Goal: Information Seeking & Learning: Learn about a topic

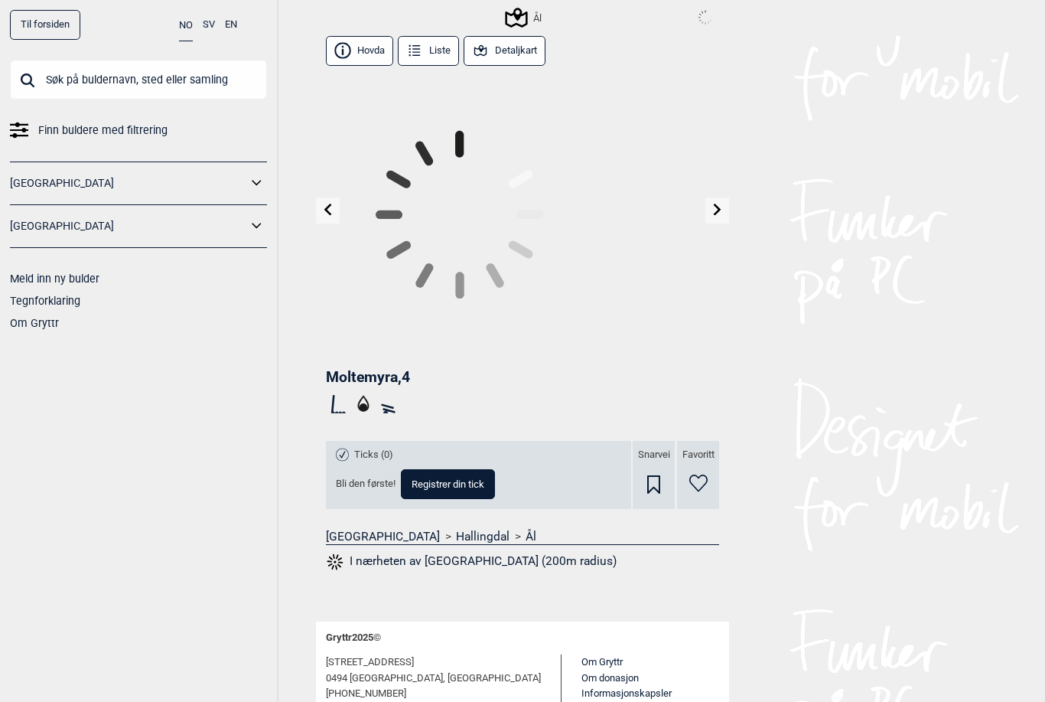
scroll to position [67, 0]
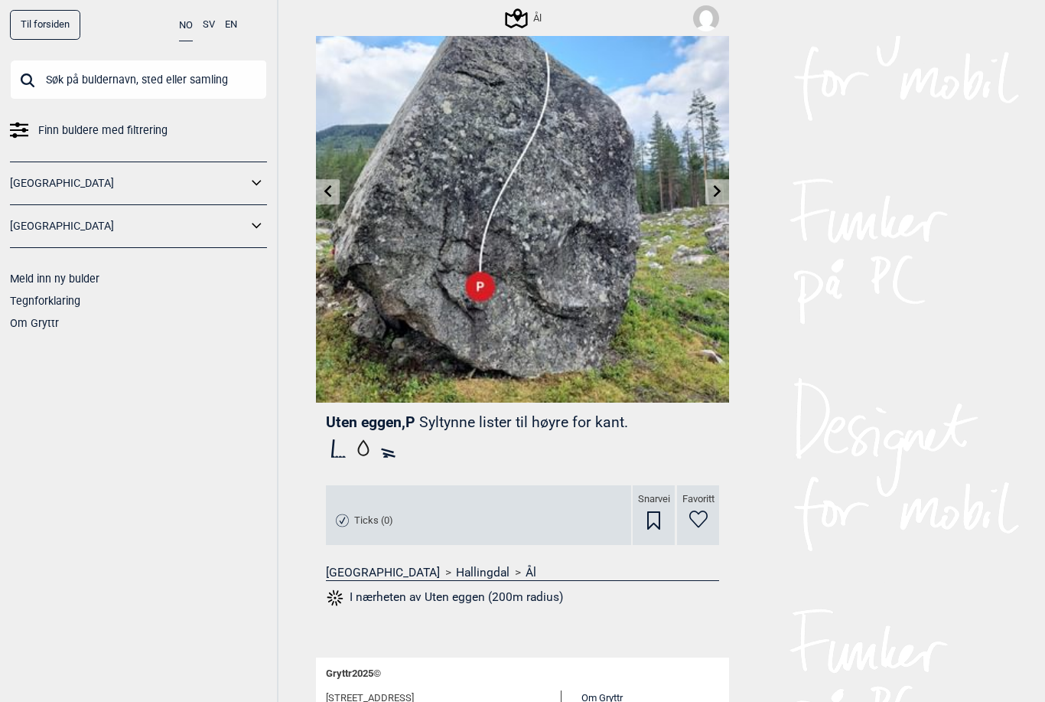
scroll to position [58, 0]
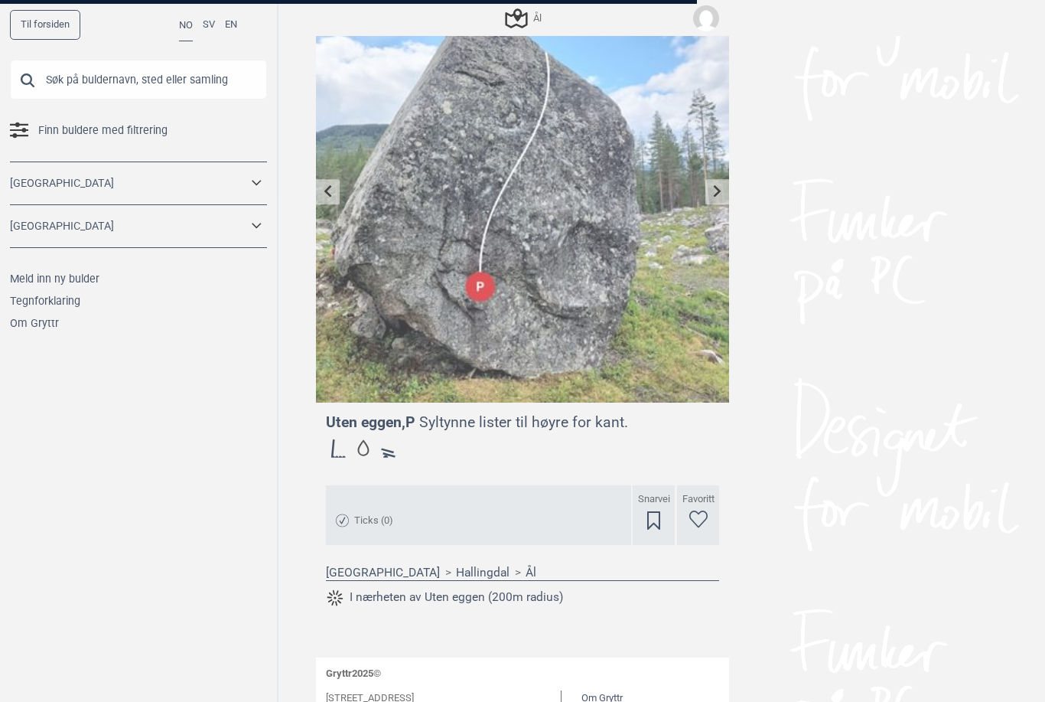
scroll to position [67, 0]
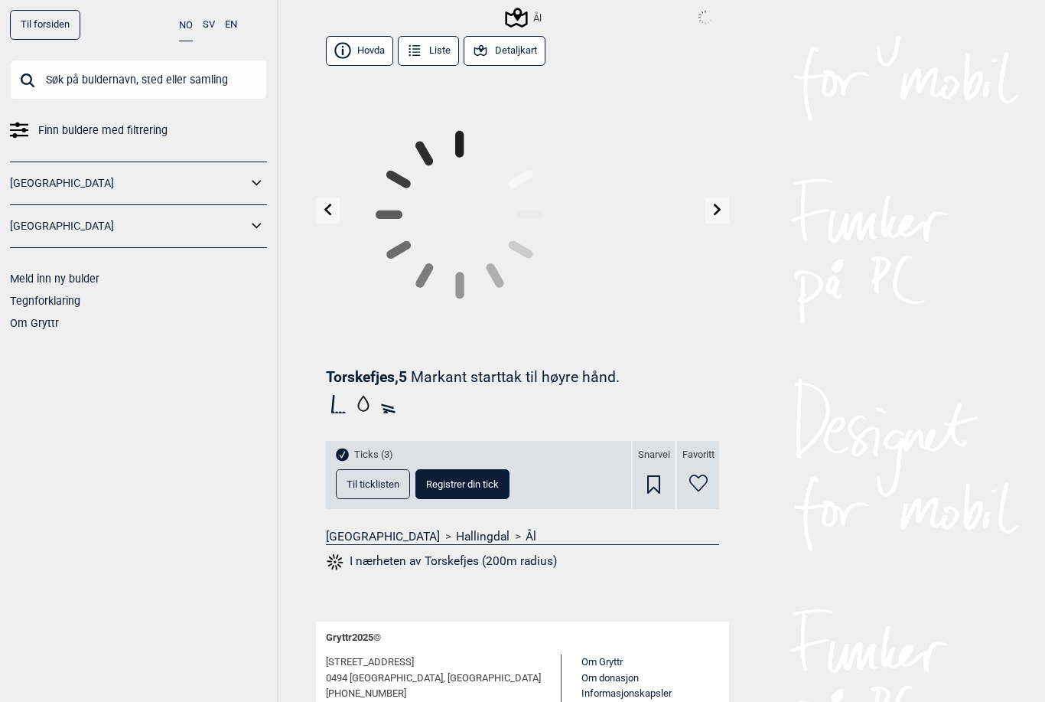
scroll to position [67, 0]
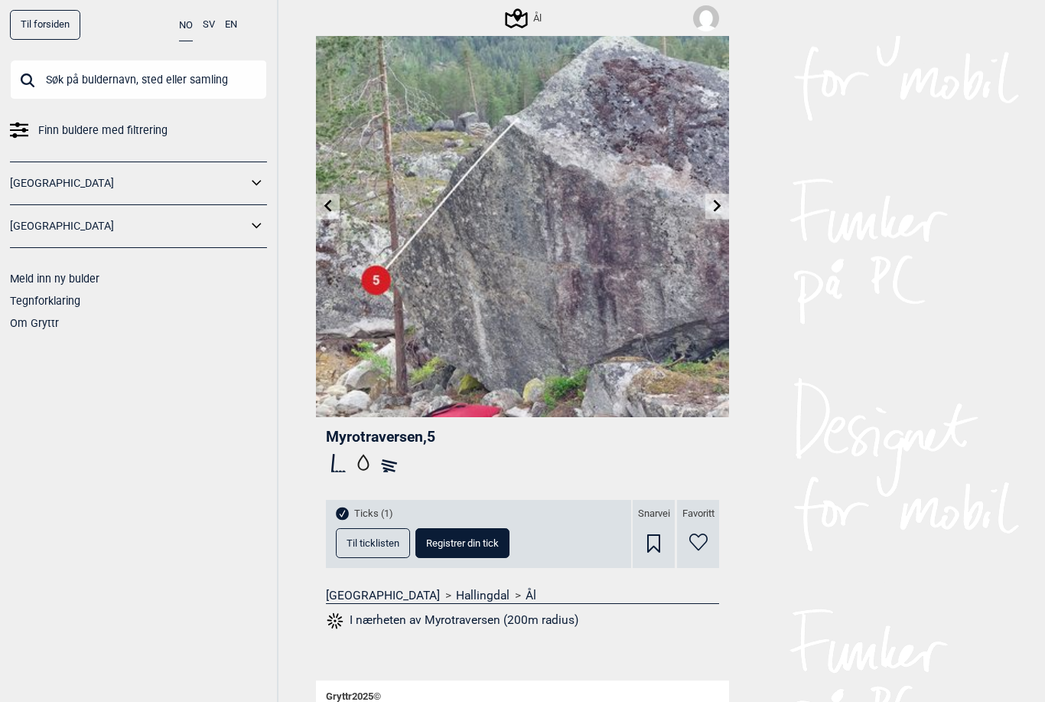
scroll to position [82, 0]
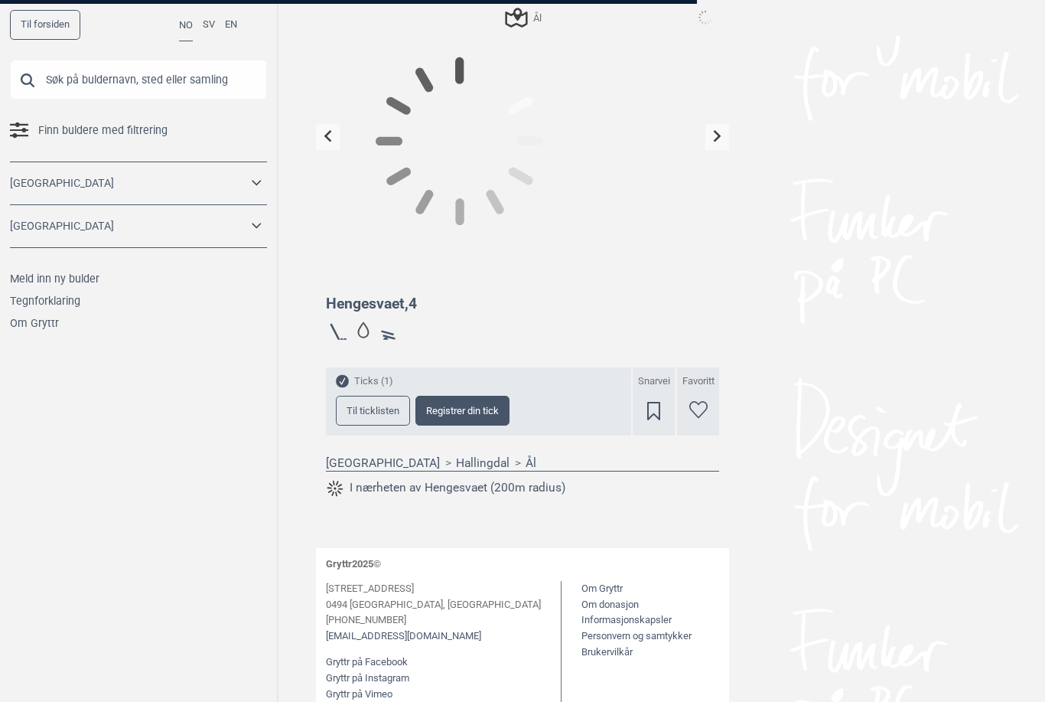
scroll to position [67, 0]
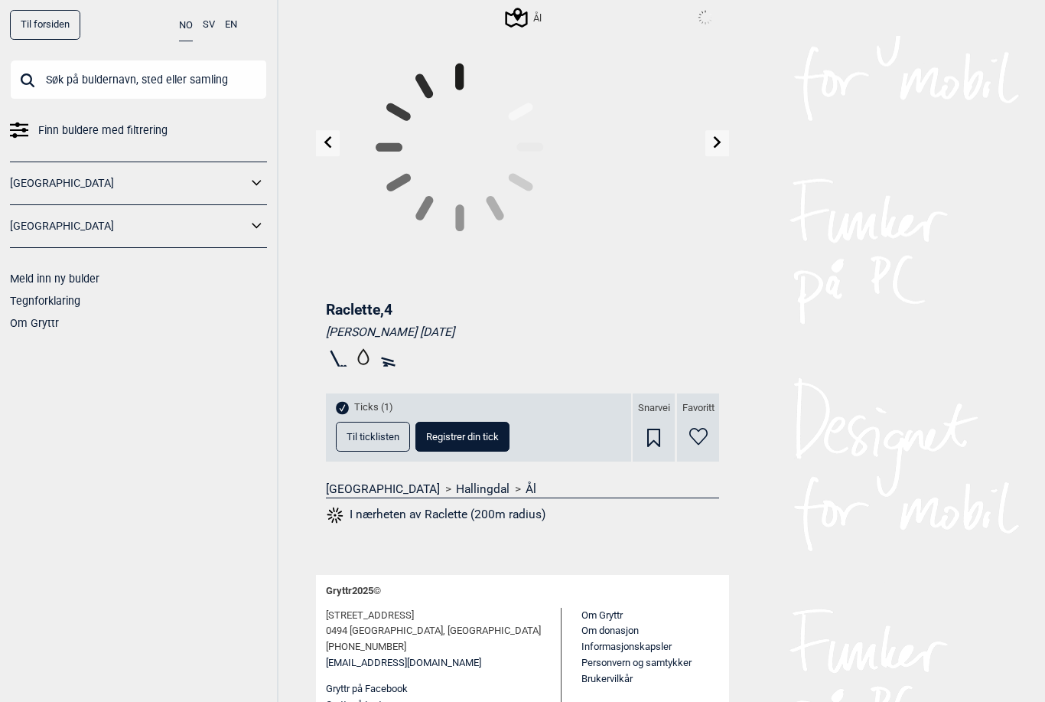
scroll to position [82, 0]
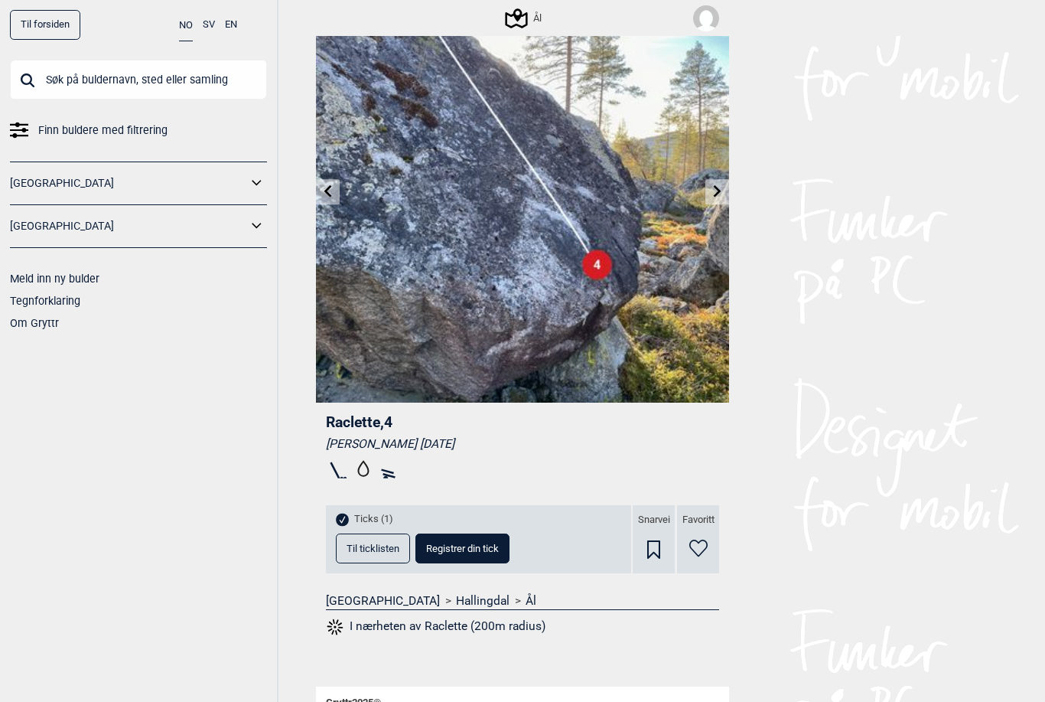
scroll to position [67, 0]
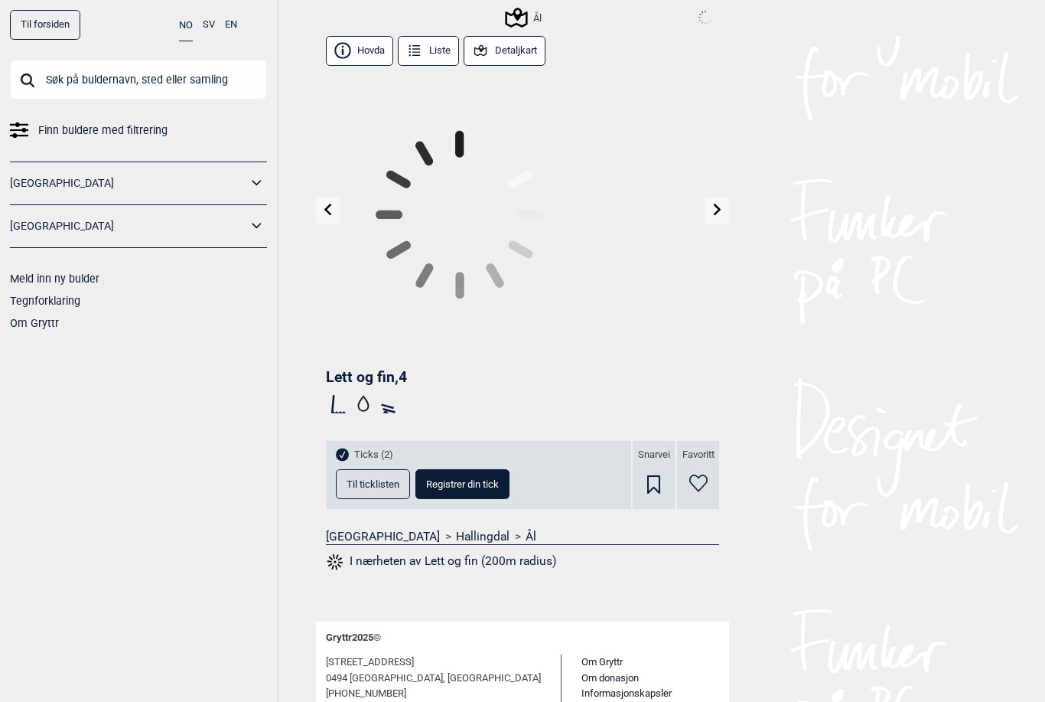
scroll to position [67, 0]
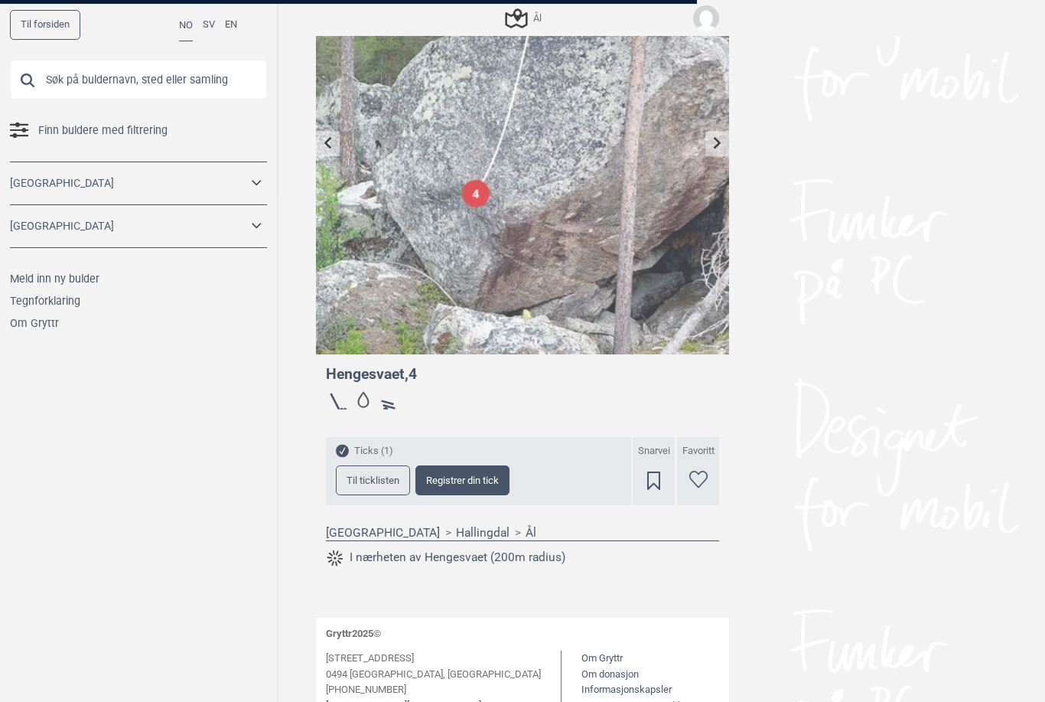
scroll to position [47, 0]
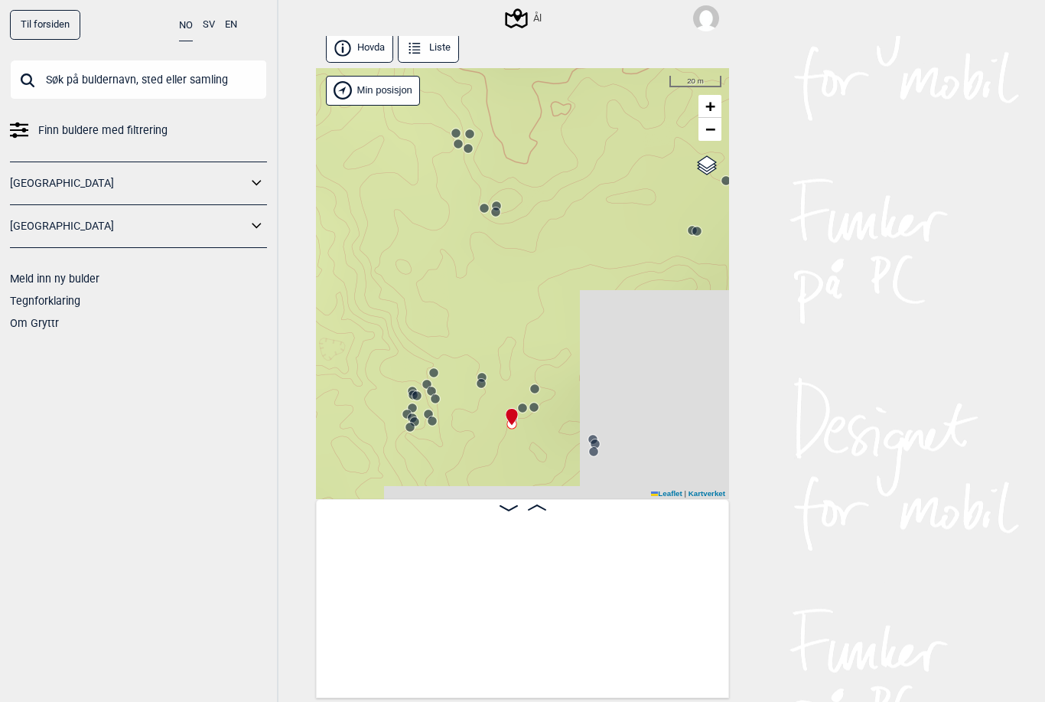
scroll to position [0, 27419]
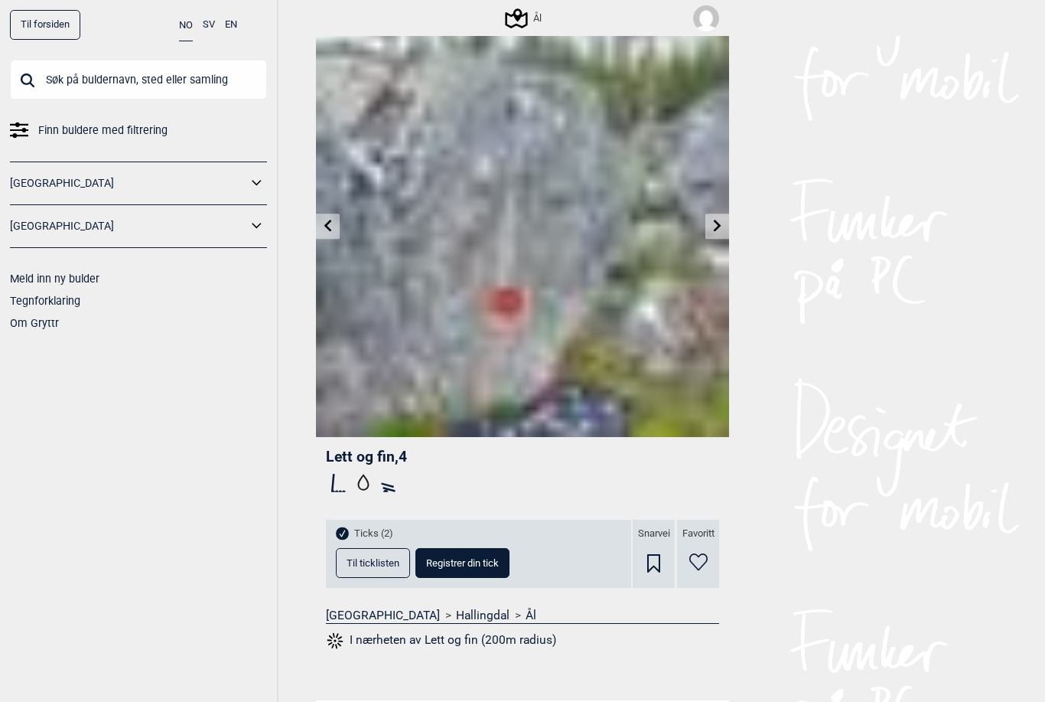
scroll to position [67, 0]
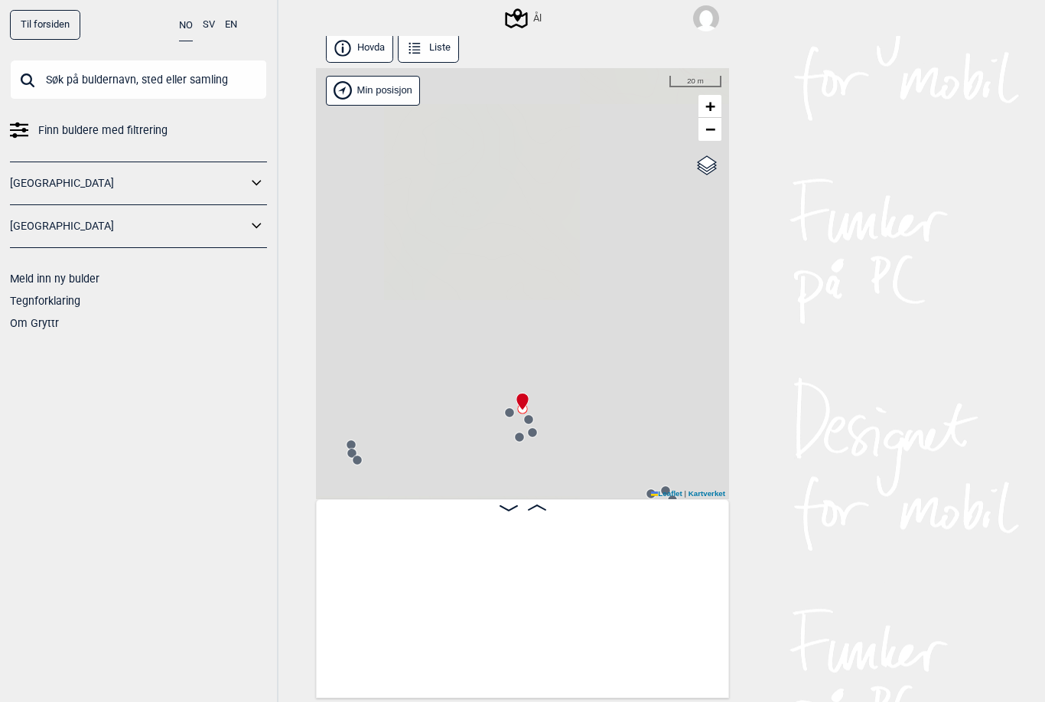
scroll to position [47, 0]
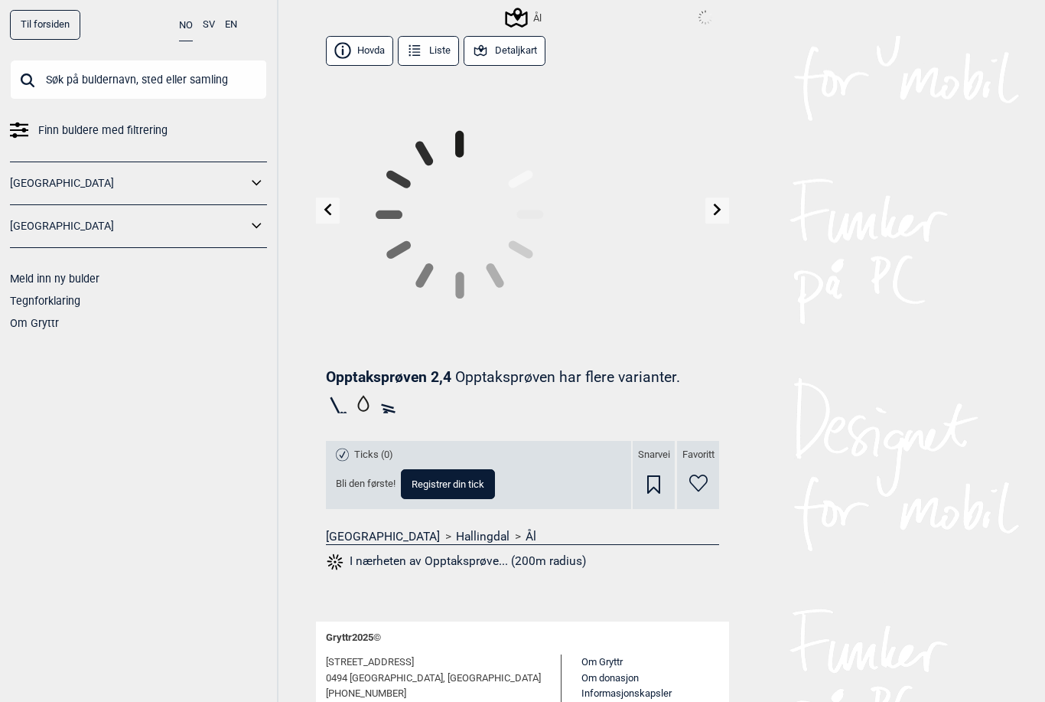
scroll to position [67, 0]
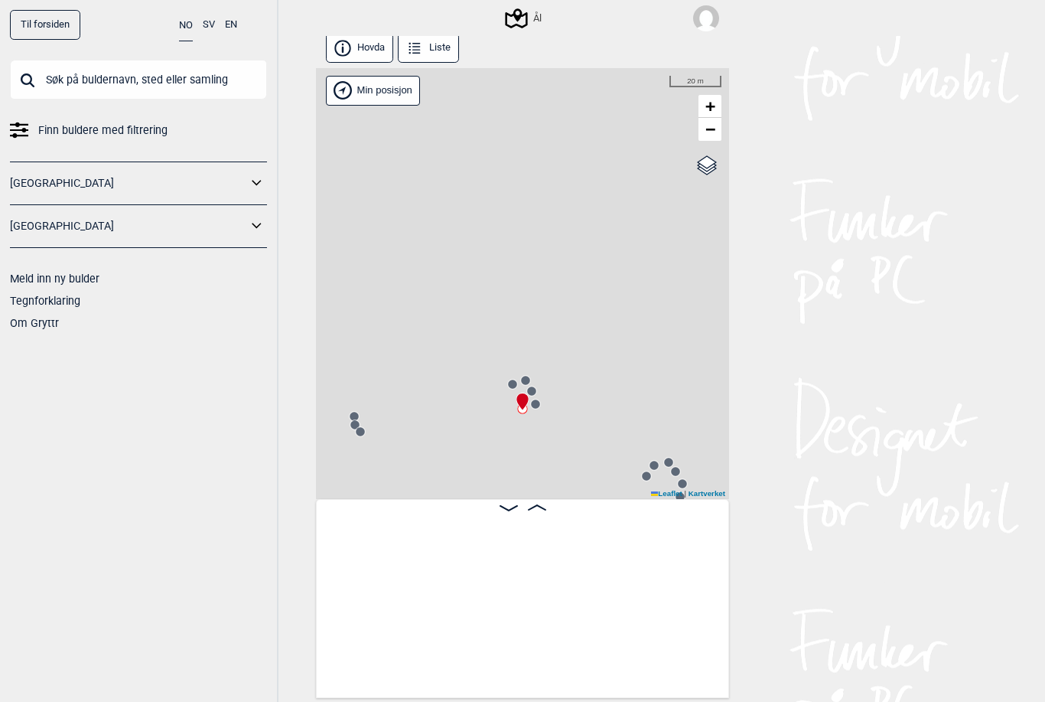
scroll to position [47, 0]
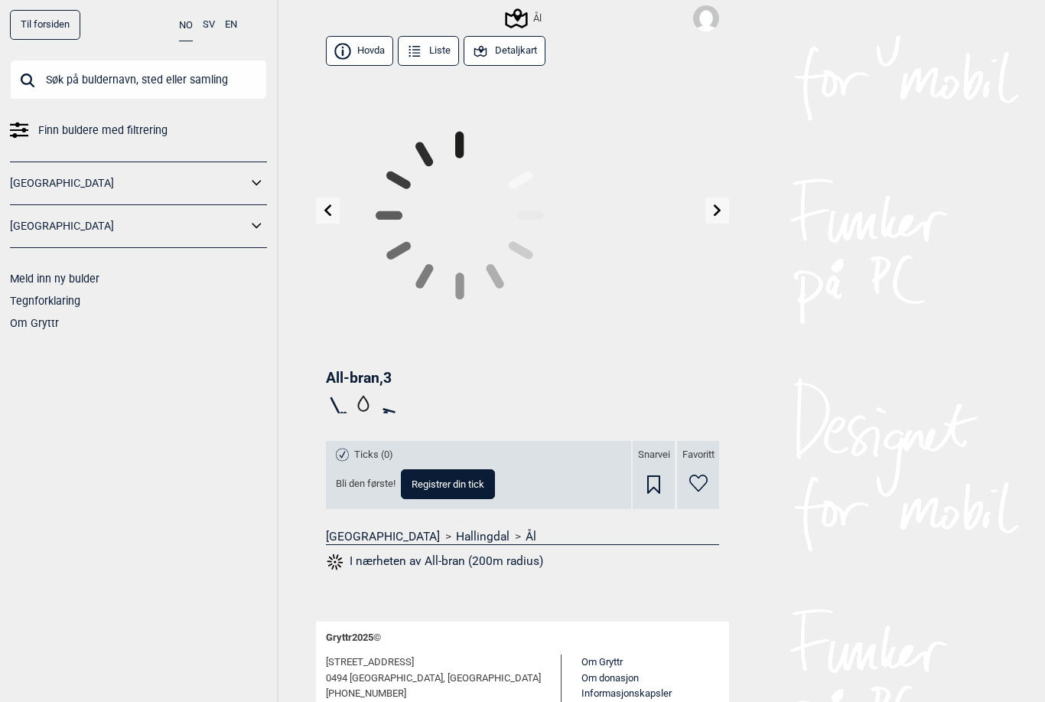
scroll to position [68, 0]
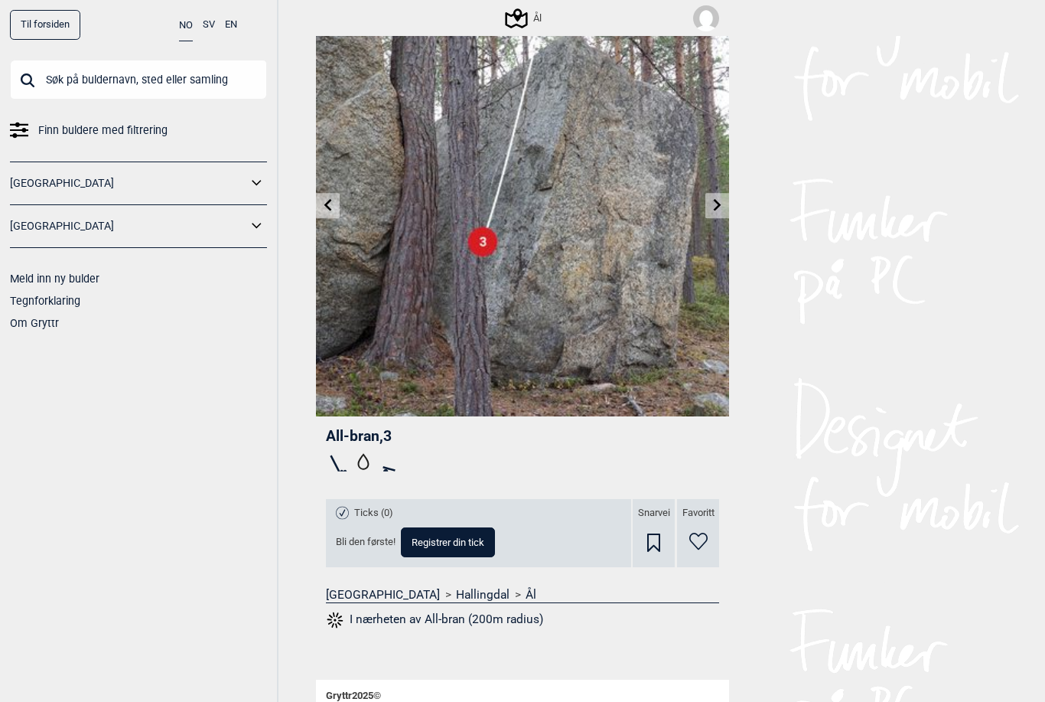
scroll to position [67, 0]
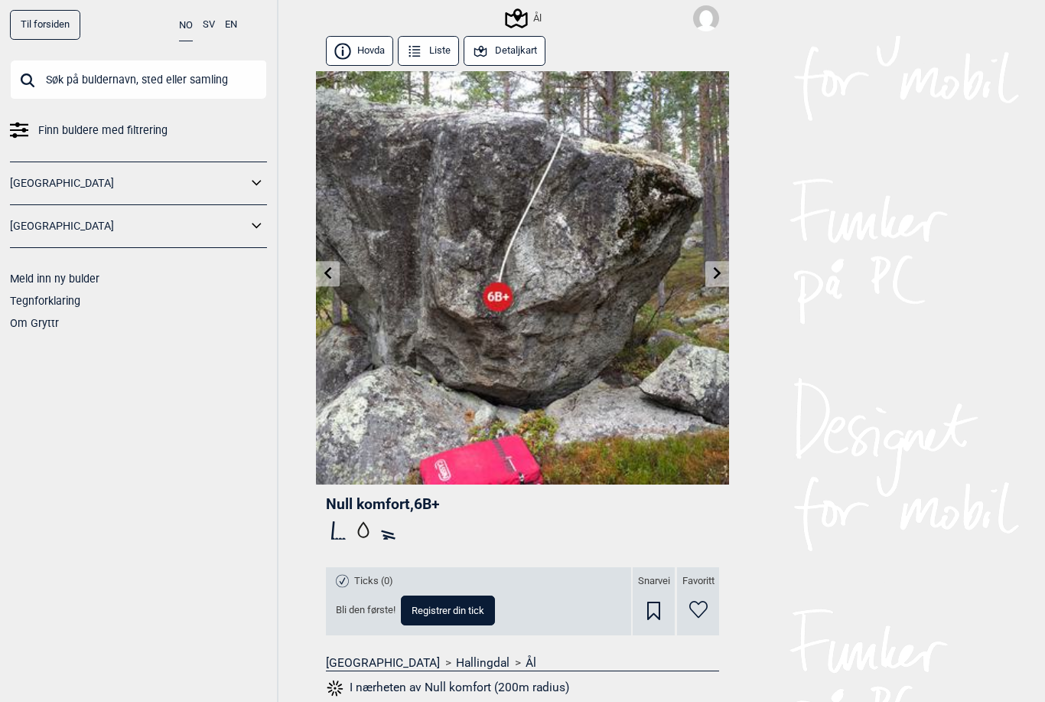
click at [259, 245] on div "[GEOGRAPHIC_DATA]" at bounding box center [138, 226] width 257 height 43
click at [259, 244] on div "[GEOGRAPHIC_DATA]" at bounding box center [138, 226] width 257 height 43
click at [250, 245] on div "[GEOGRAPHIC_DATA]" at bounding box center [138, 226] width 257 height 43
click at [251, 235] on button at bounding box center [257, 226] width 20 height 22
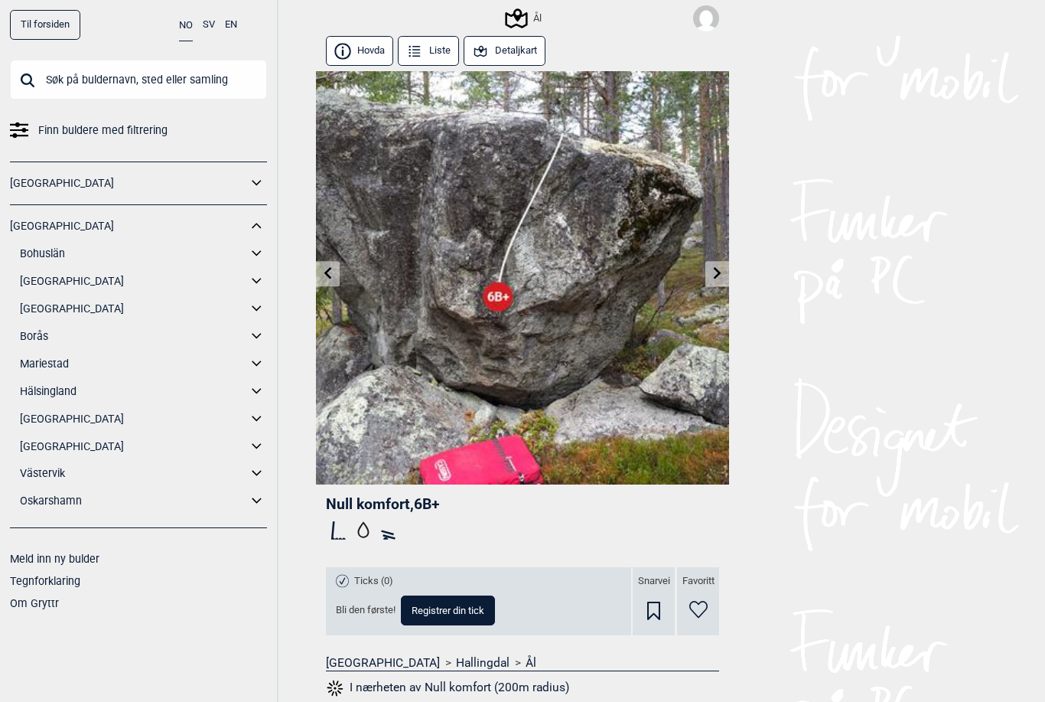
click at [260, 244] on icon at bounding box center [257, 254] width 20 height 22
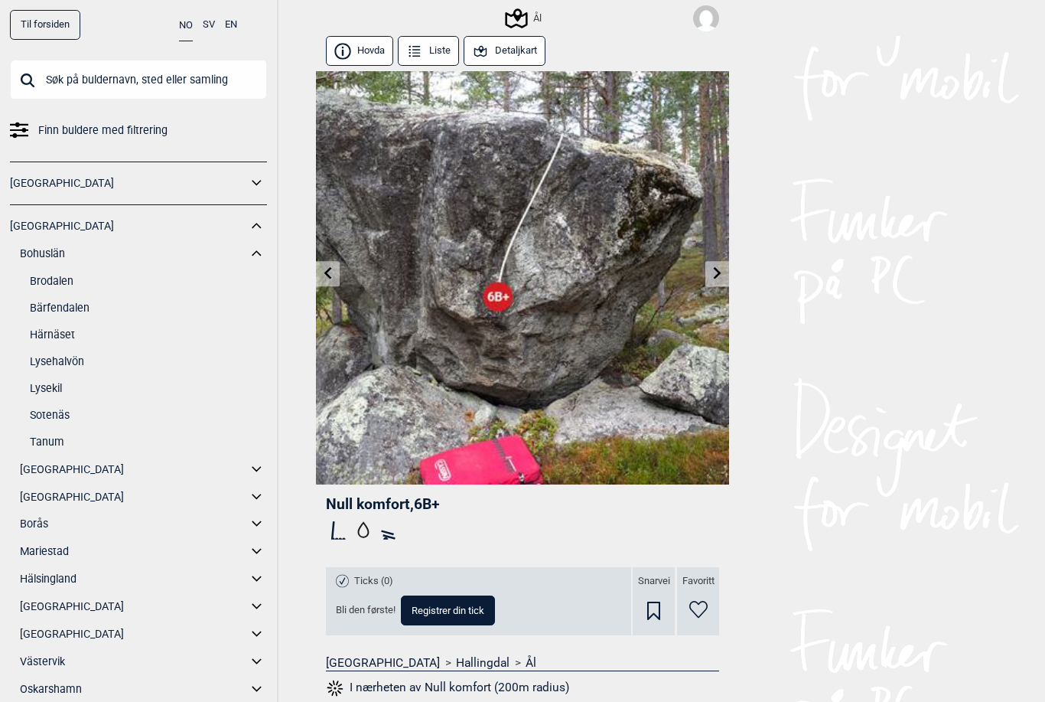
click at [253, 222] on icon at bounding box center [257, 226] width 20 height 22
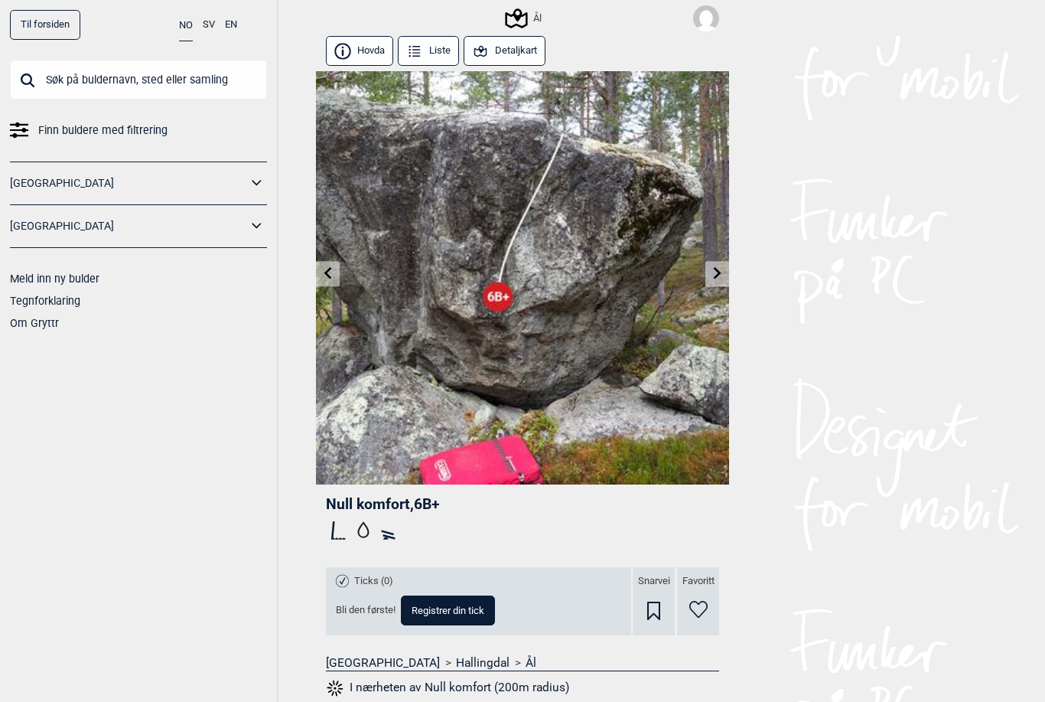
click at [262, 208] on div "[GEOGRAPHIC_DATA]" at bounding box center [138, 226] width 257 height 43
click at [253, 234] on button at bounding box center [257, 226] width 20 height 22
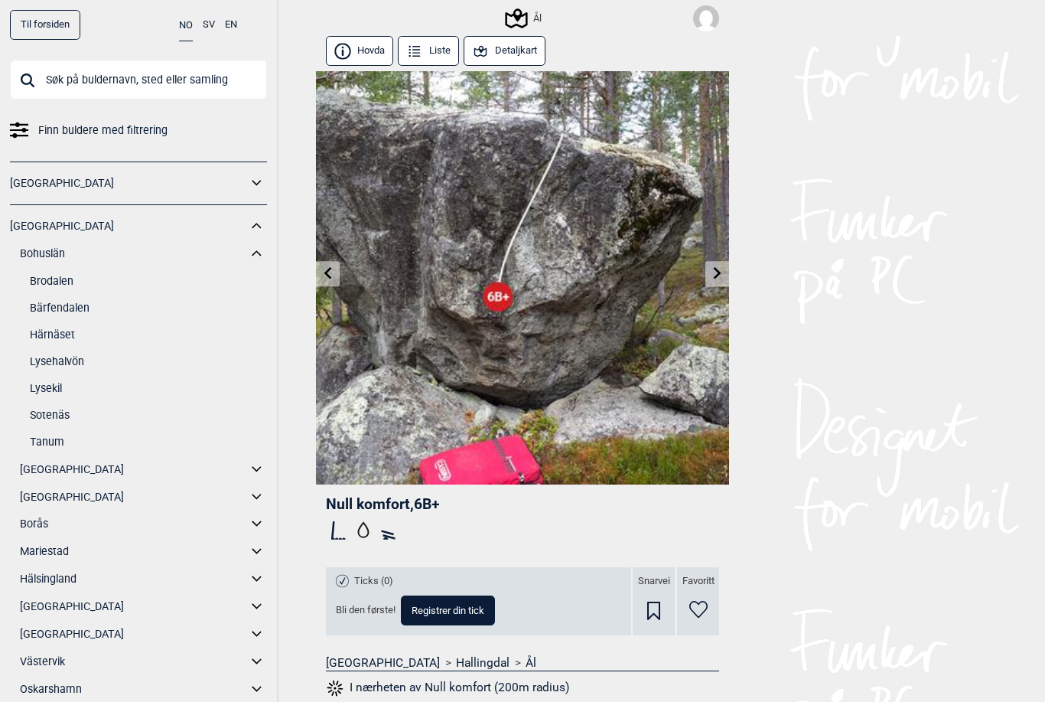
click at [256, 244] on icon at bounding box center [257, 254] width 20 height 22
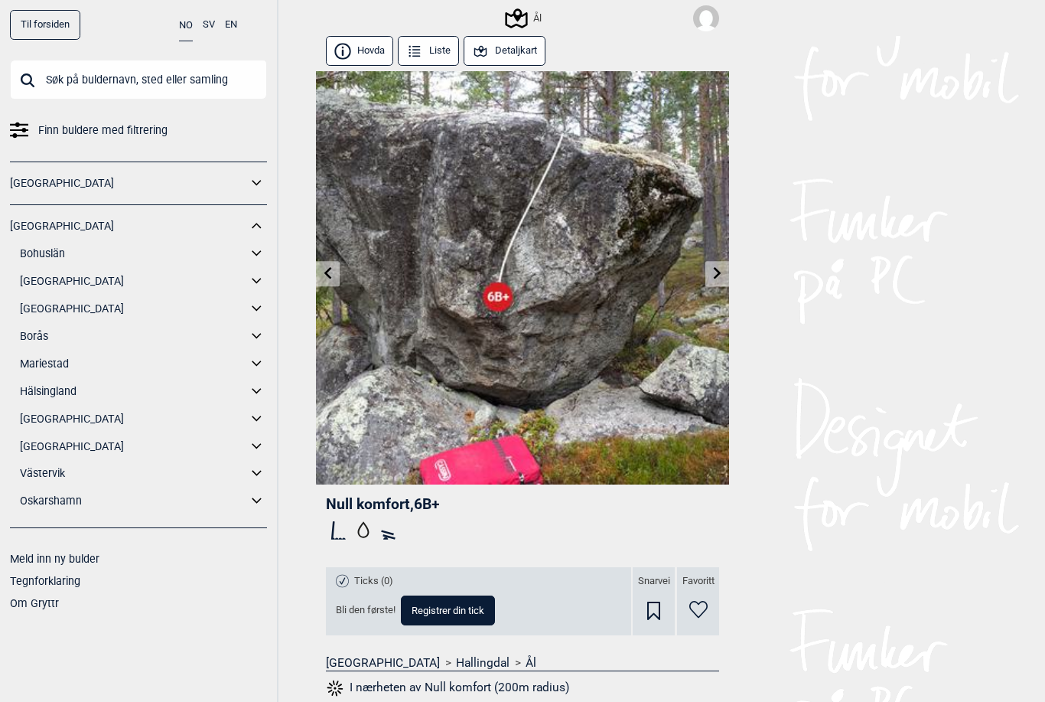
click at [262, 245] on icon at bounding box center [257, 254] width 20 height 22
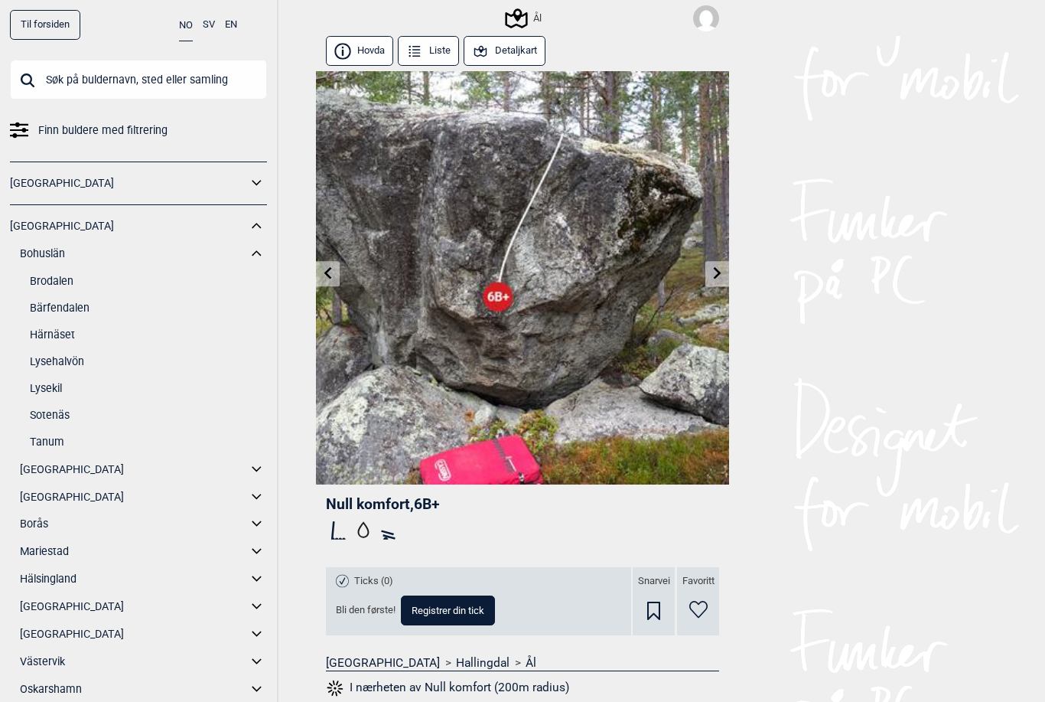
click at [256, 245] on icon at bounding box center [257, 254] width 20 height 22
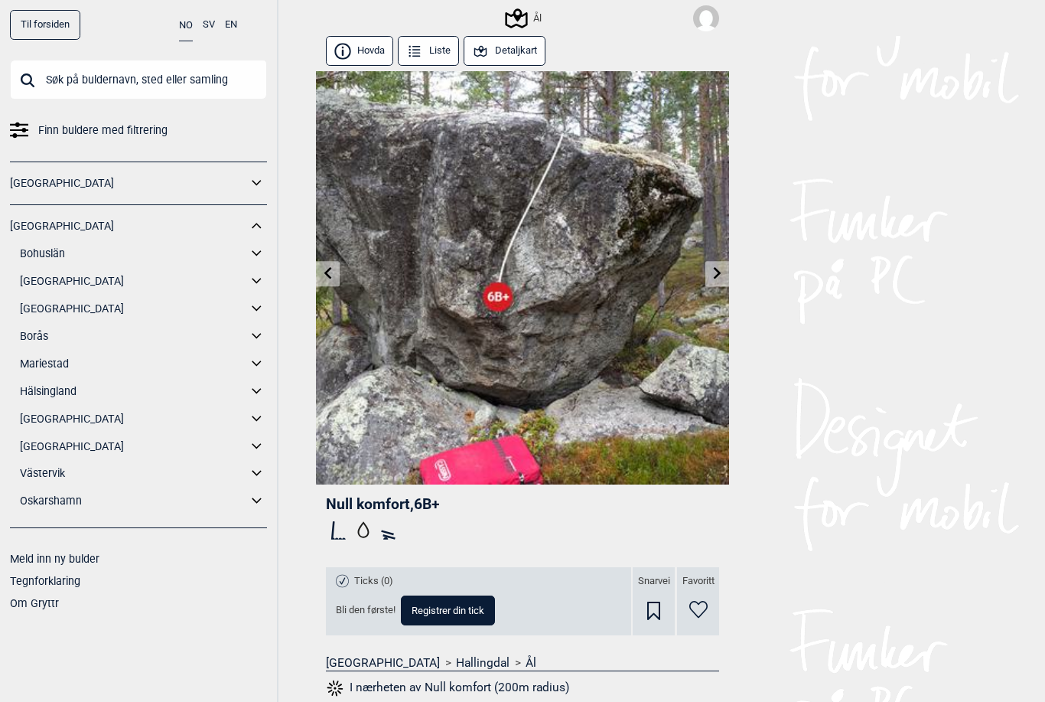
click at [243, 191] on link "[GEOGRAPHIC_DATA]" at bounding box center [128, 183] width 237 height 22
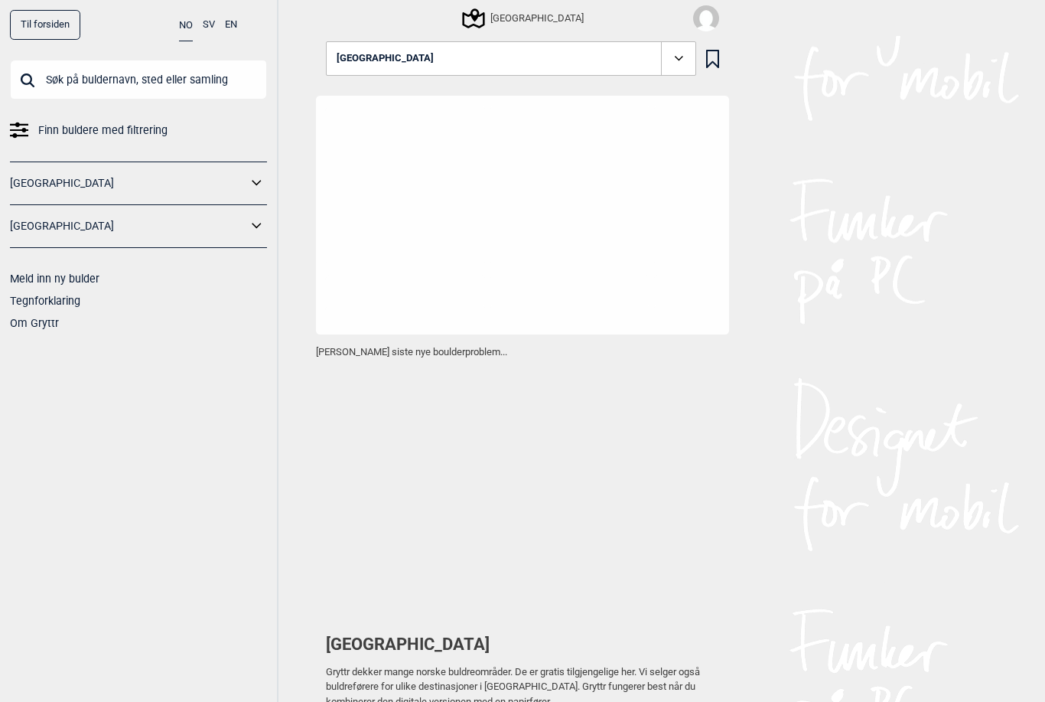
click at [266, 178] on icon at bounding box center [257, 183] width 20 height 22
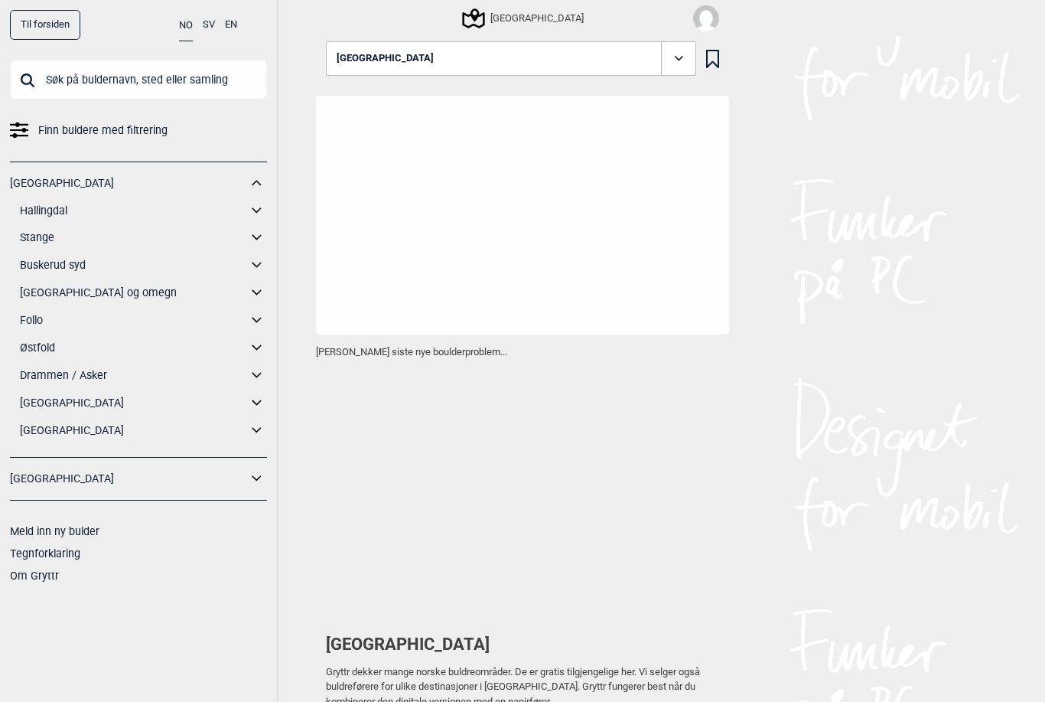
click at [262, 300] on button at bounding box center [257, 293] width 20 height 22
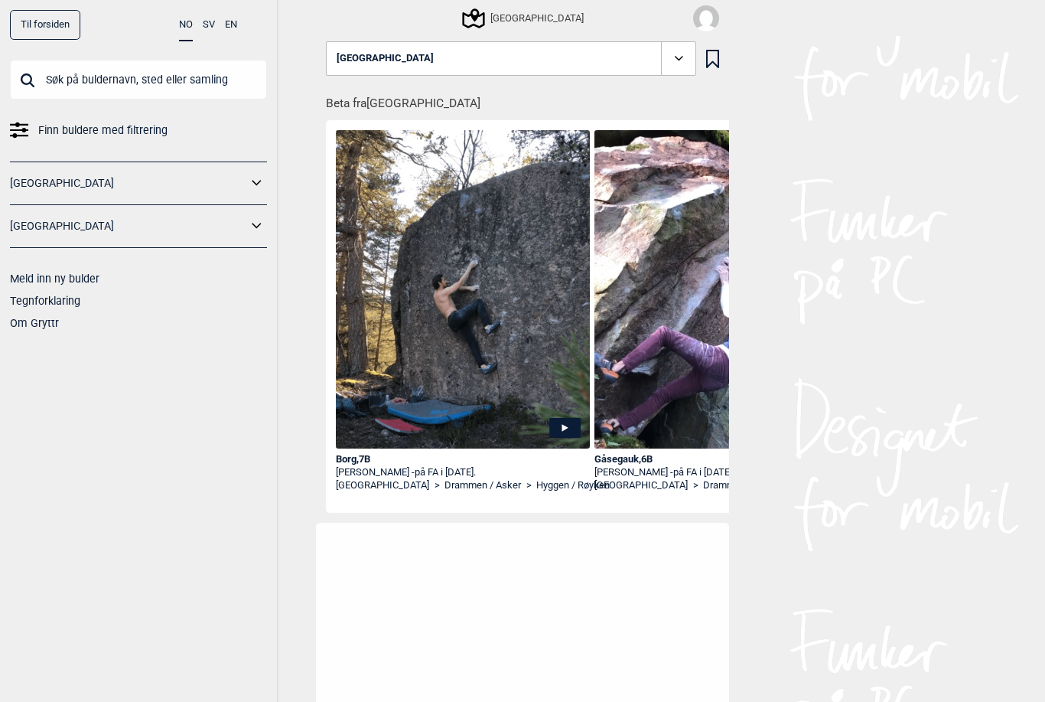
click at [256, 180] on icon at bounding box center [257, 183] width 20 height 22
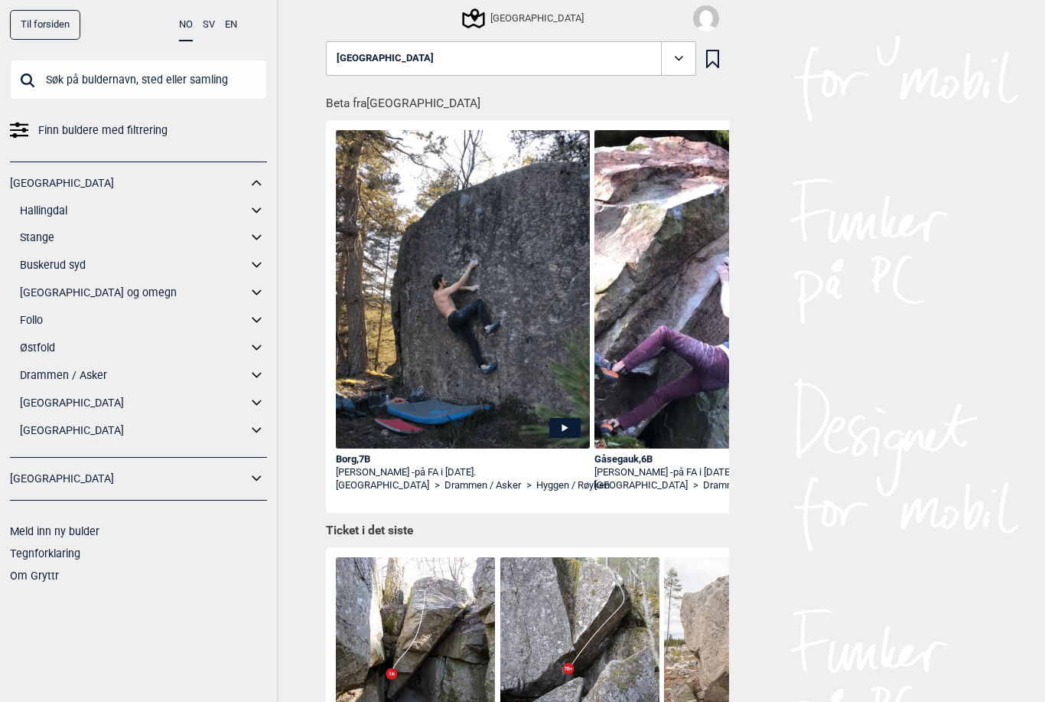
click at [70, 237] on link "Stange" at bounding box center [133, 238] width 227 height 22
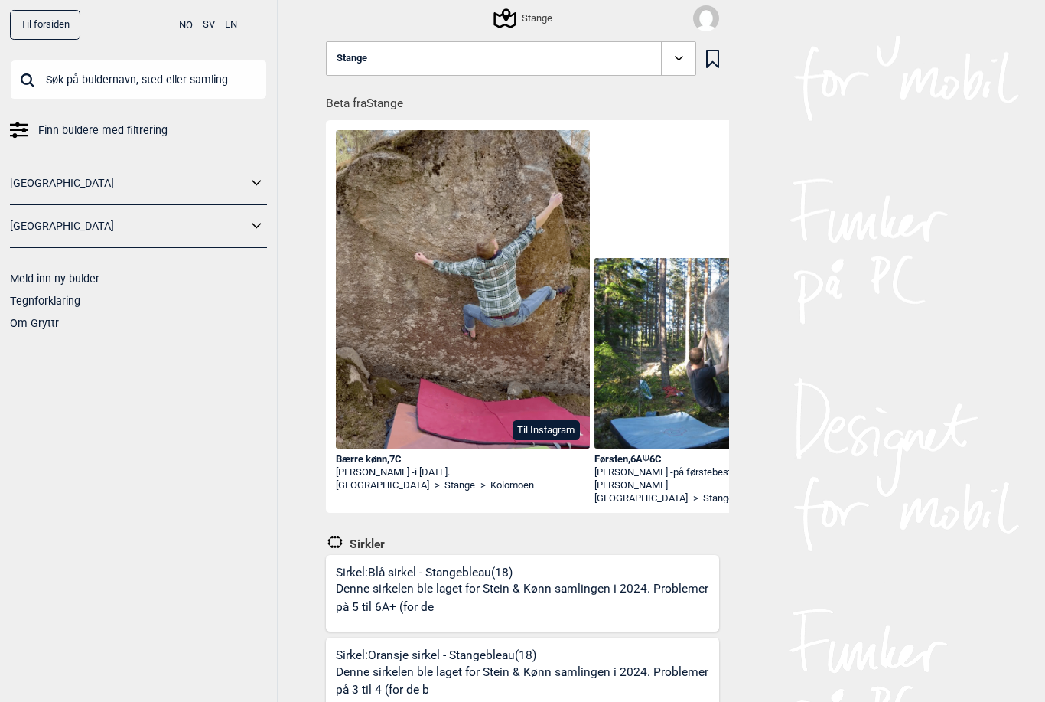
click at [680, 60] on icon at bounding box center [679, 59] width 18 height 18
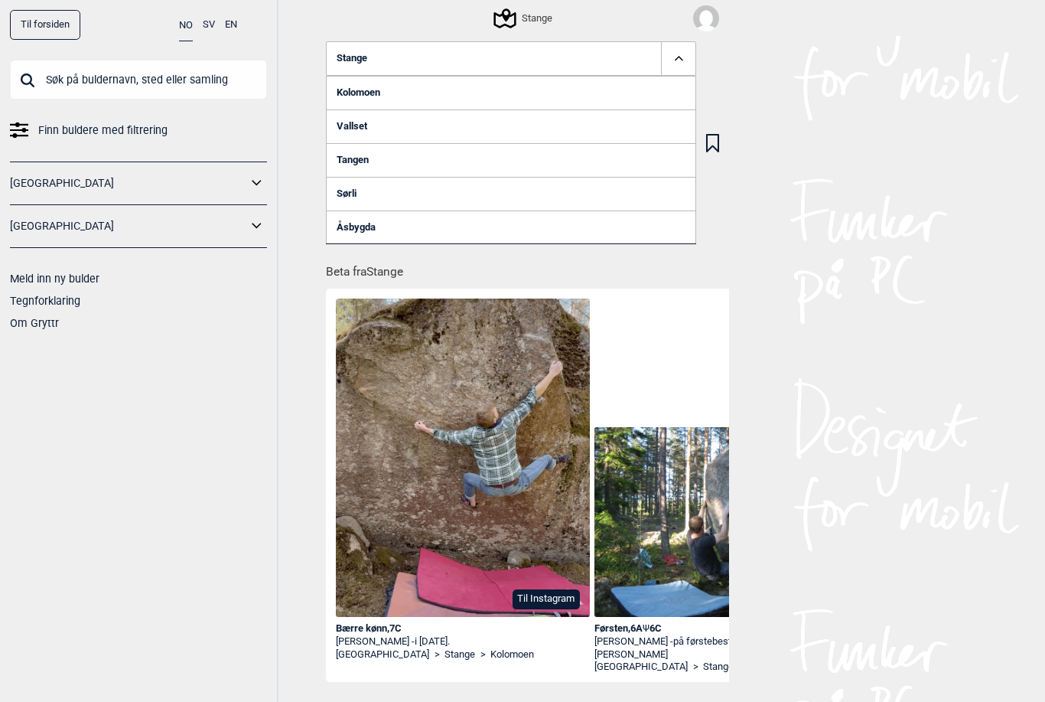
click at [419, 124] on link "Vallset" at bounding box center [511, 126] width 370 height 34
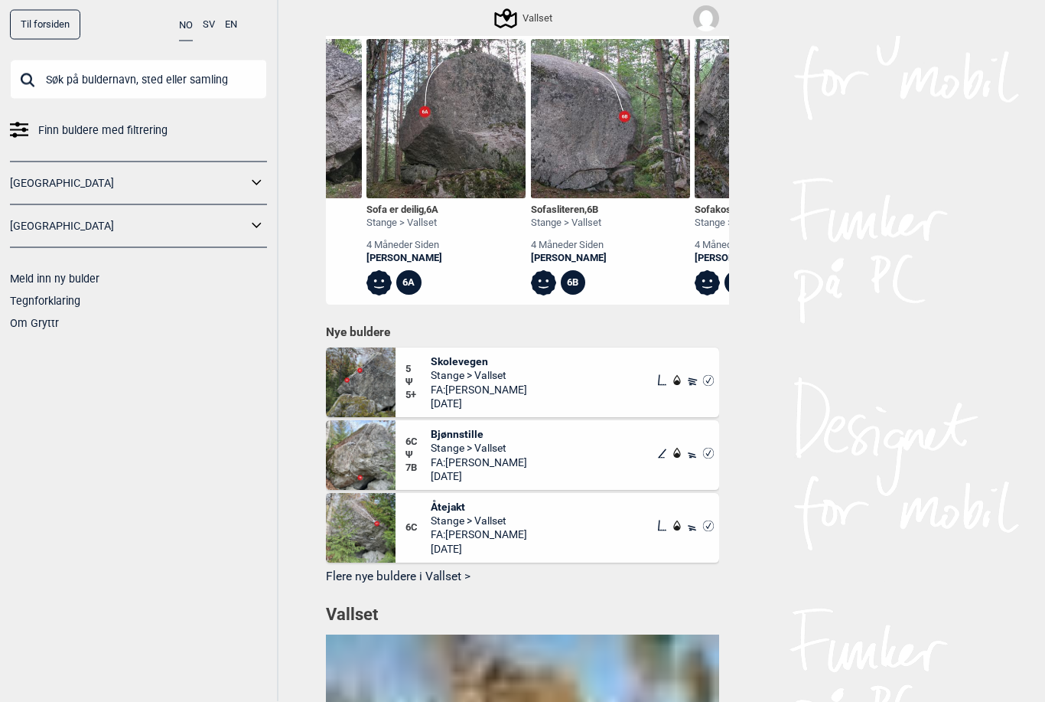
scroll to position [566, 0]
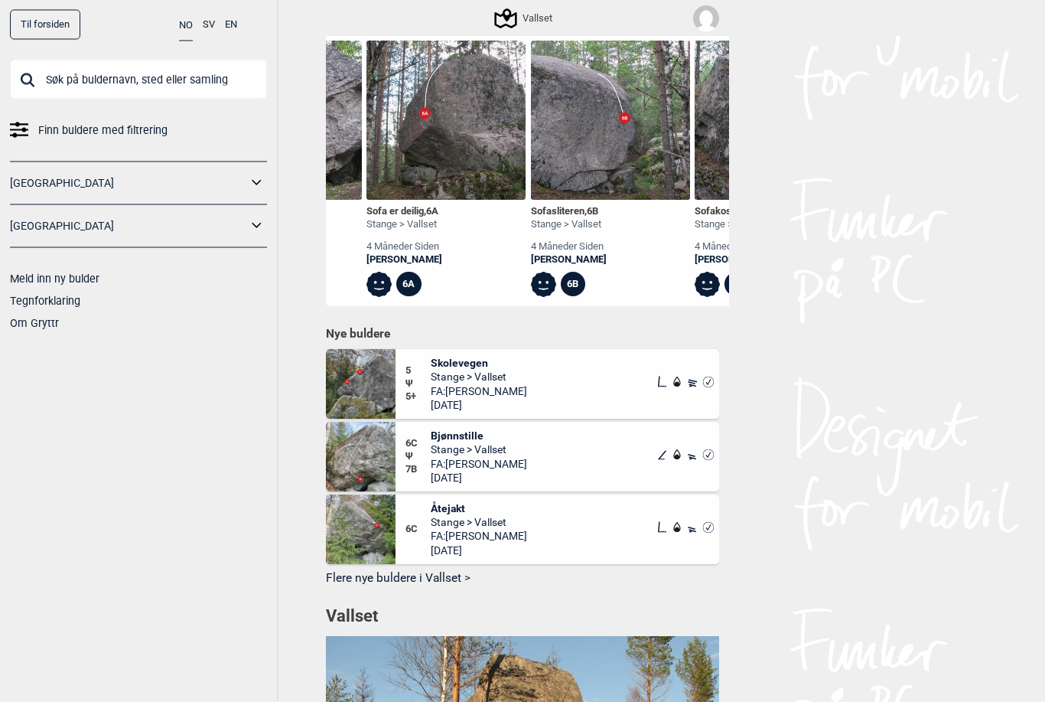
click at [455, 578] on button "Flere nye buldere i Vallset >" at bounding box center [522, 580] width 393 height 24
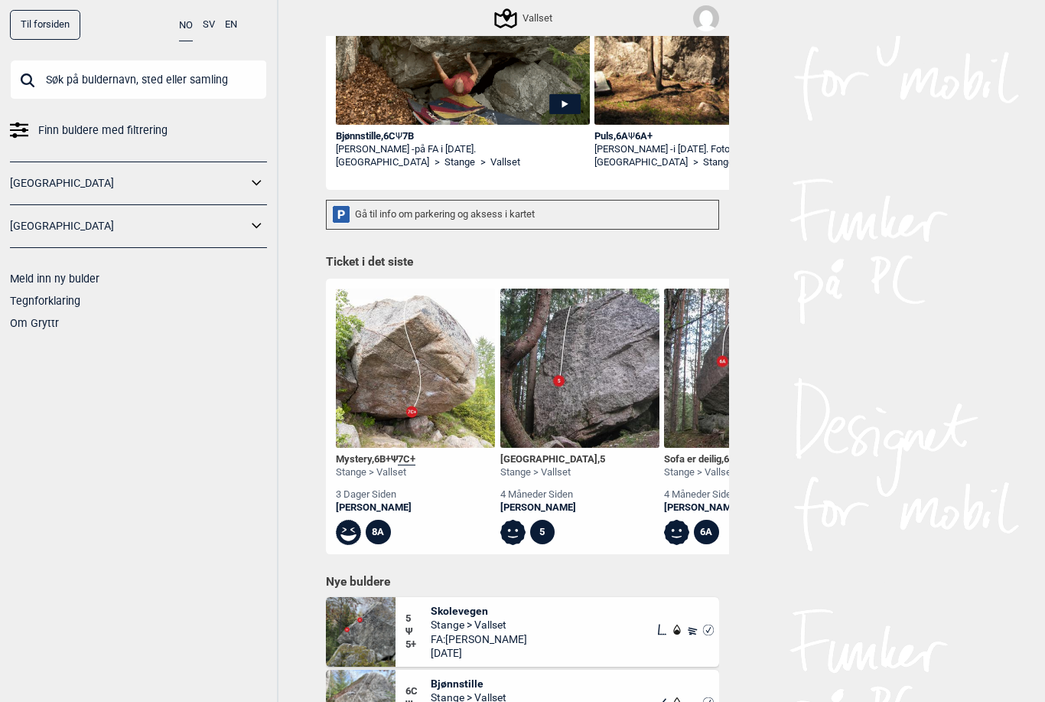
click at [595, 380] on img at bounding box center [579, 368] width 159 height 159
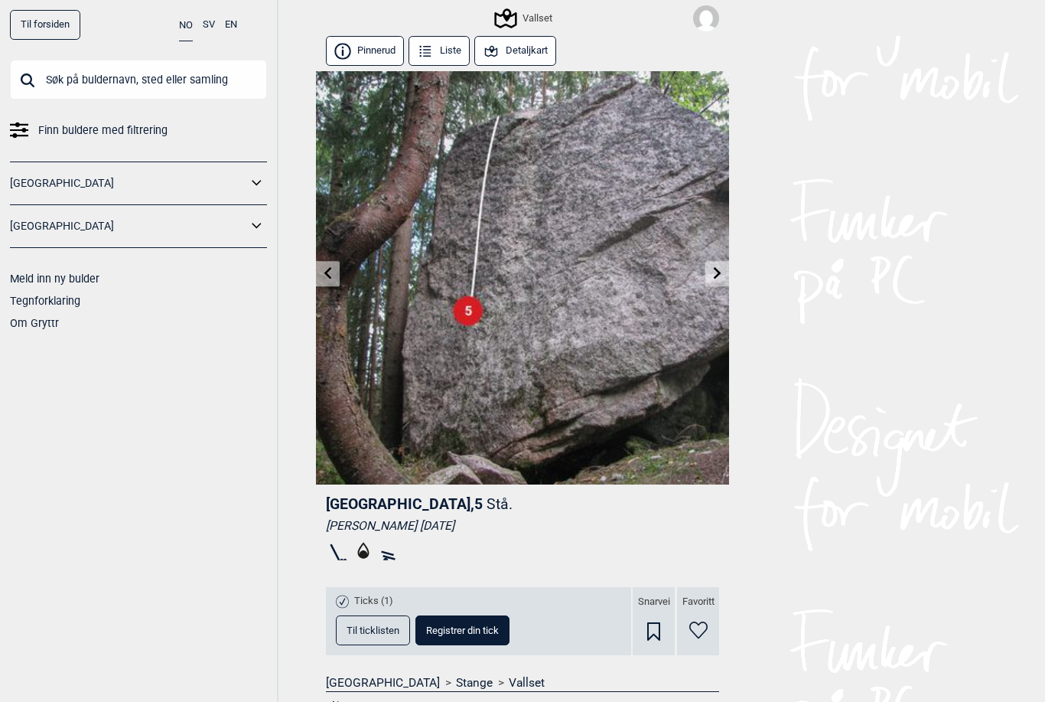
click at [716, 270] on icon at bounding box center [718, 273] width 8 height 12
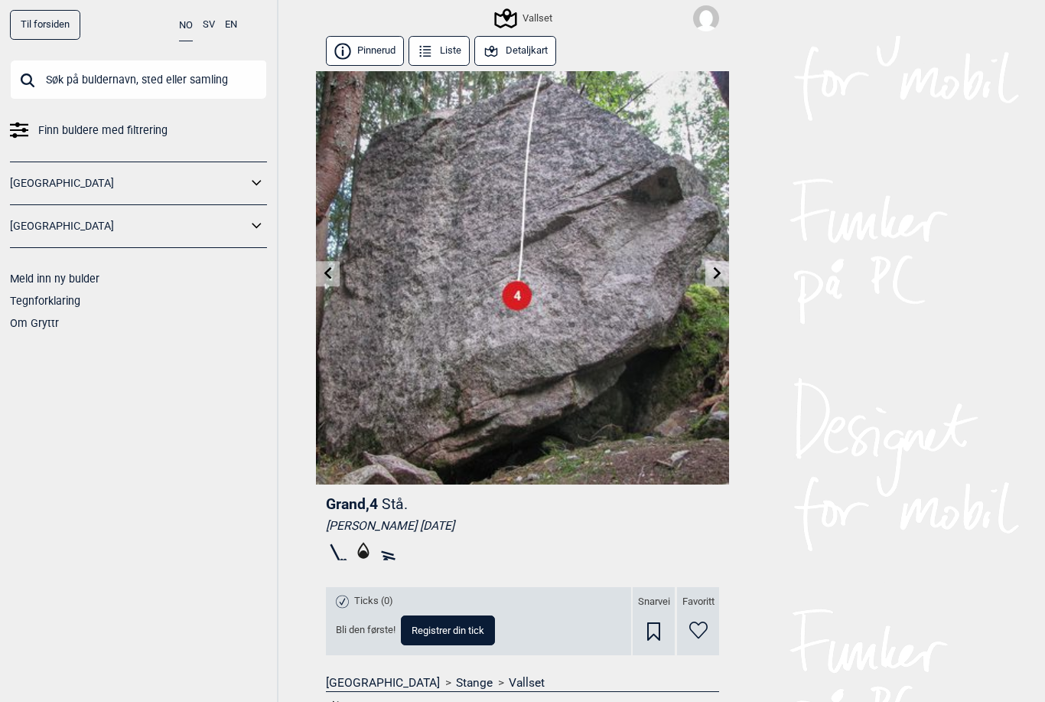
click at [721, 272] on icon at bounding box center [718, 273] width 12 height 12
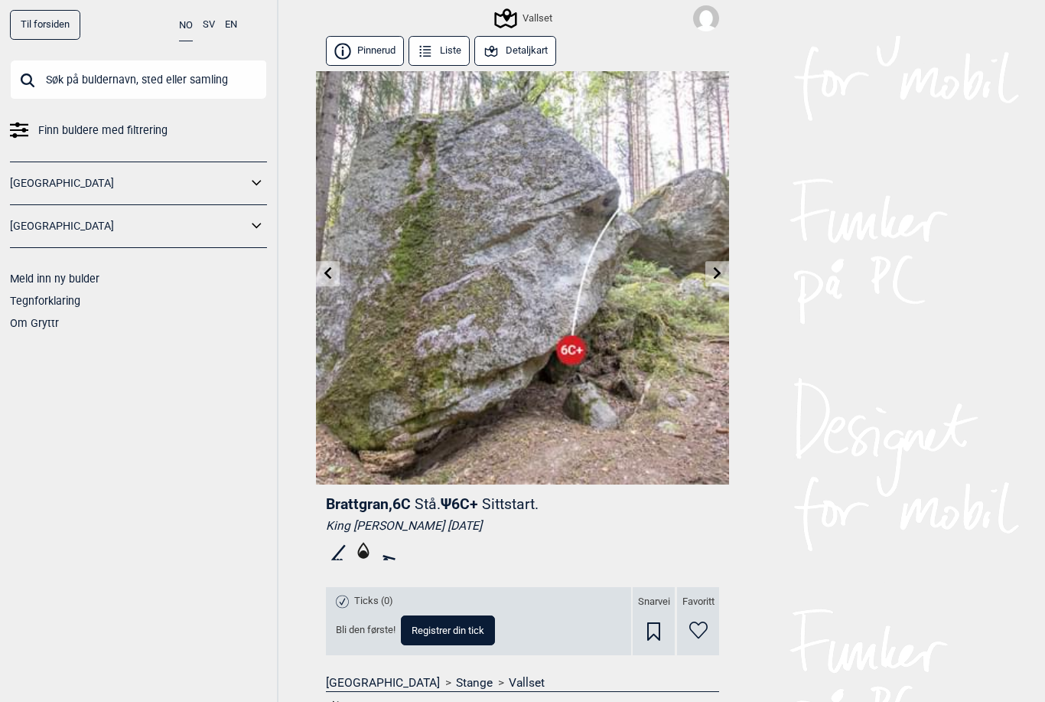
click at [716, 272] on icon at bounding box center [718, 273] width 12 height 12
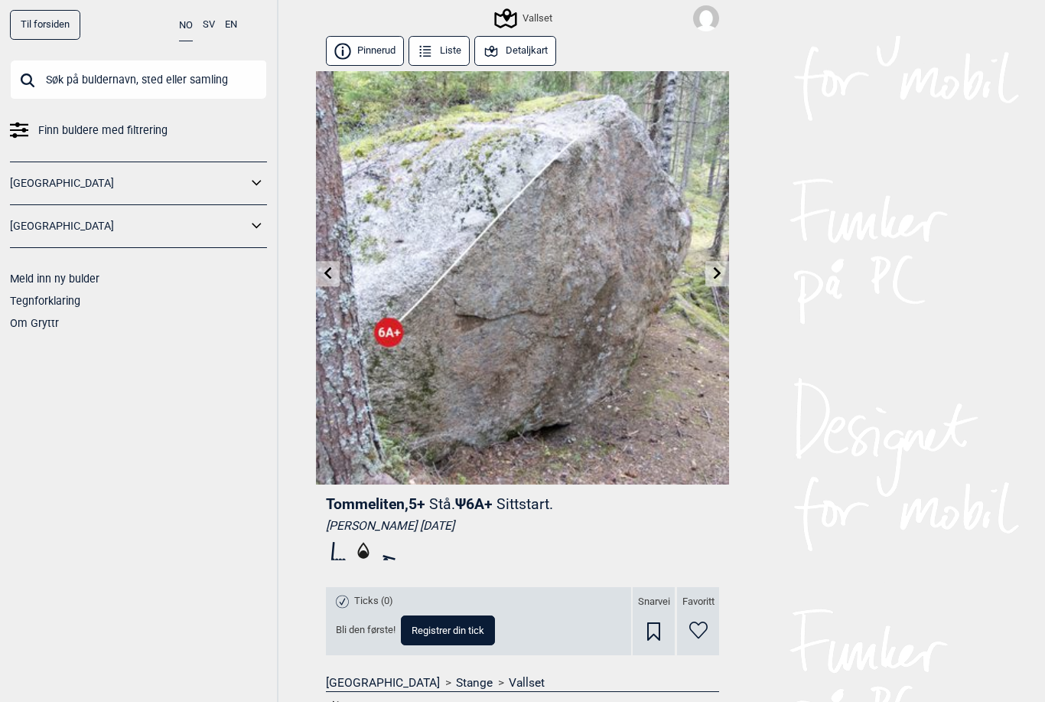
click at [712, 279] on icon at bounding box center [718, 273] width 12 height 12
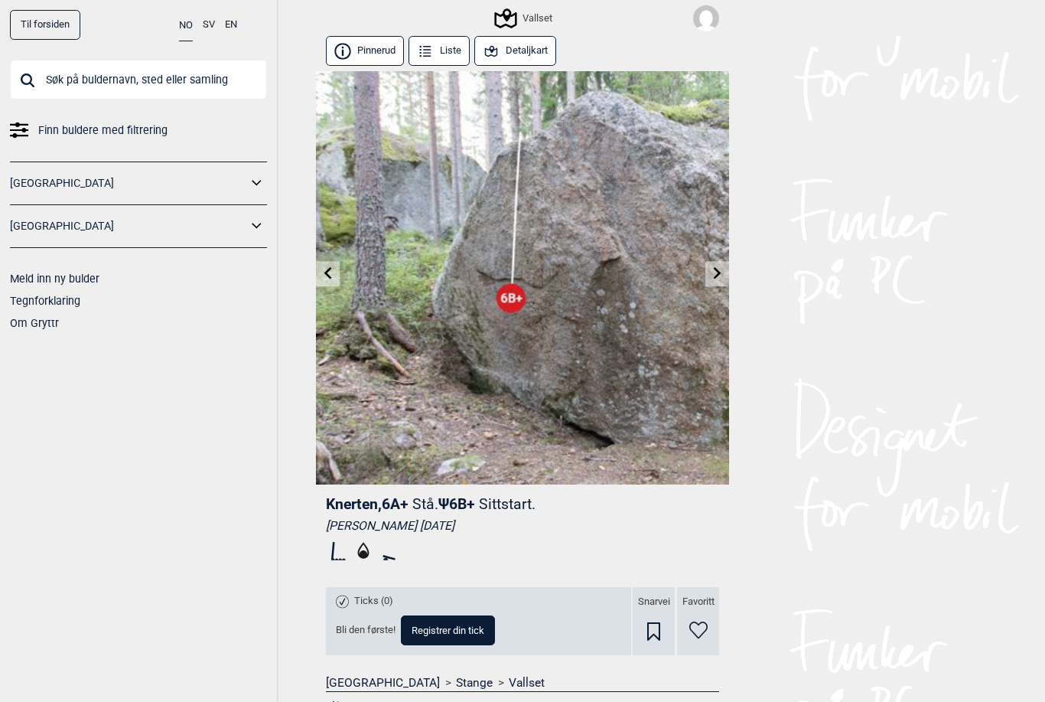
click at [715, 272] on icon at bounding box center [718, 273] width 12 height 12
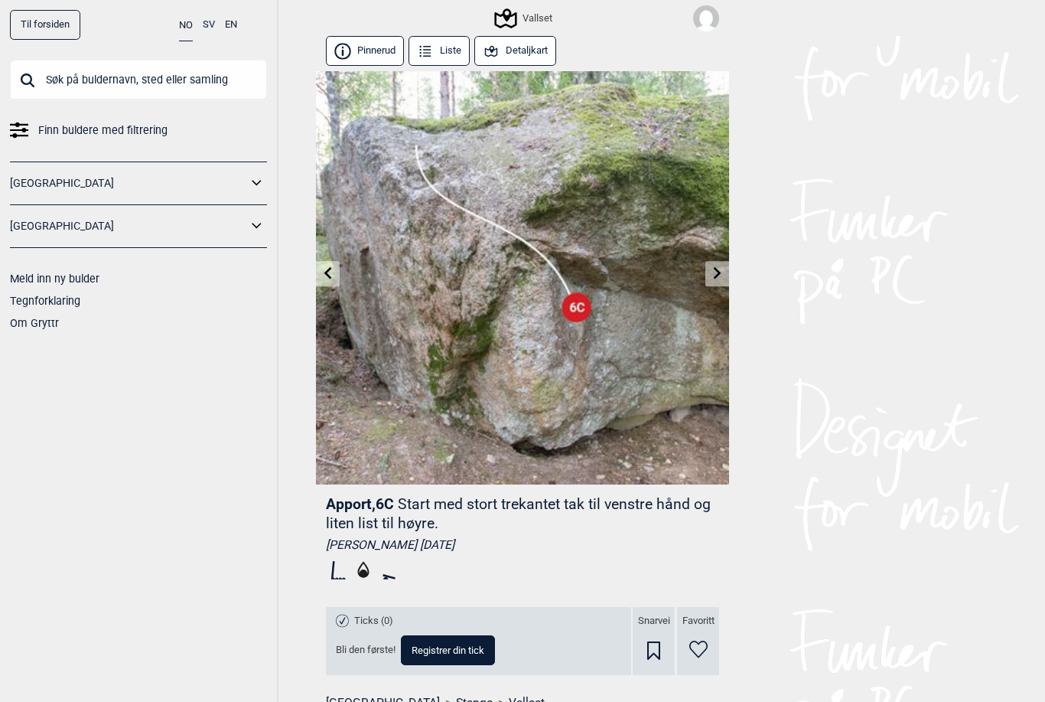
click at [714, 276] on icon at bounding box center [718, 273] width 12 height 12
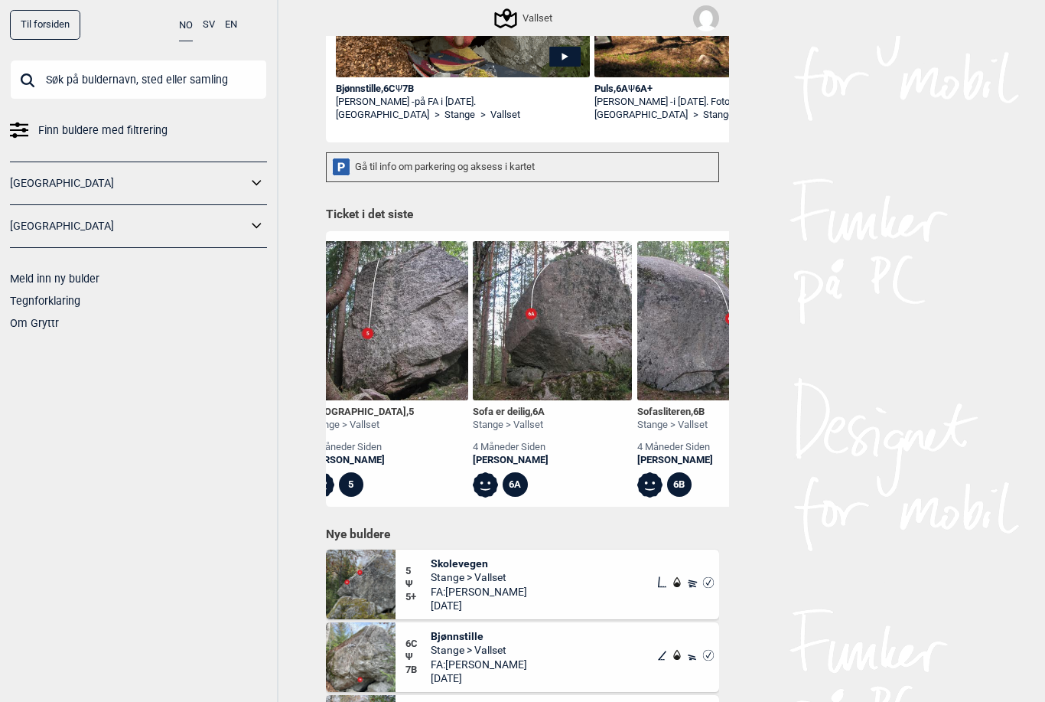
scroll to position [0, 194]
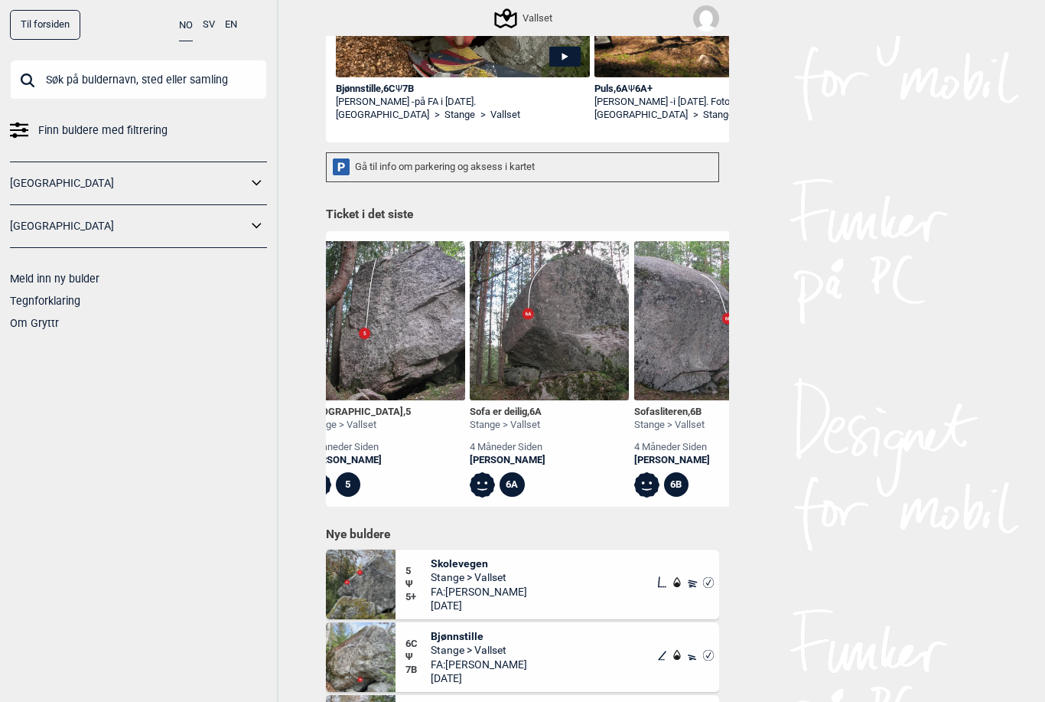
click at [570, 315] on img at bounding box center [549, 320] width 159 height 159
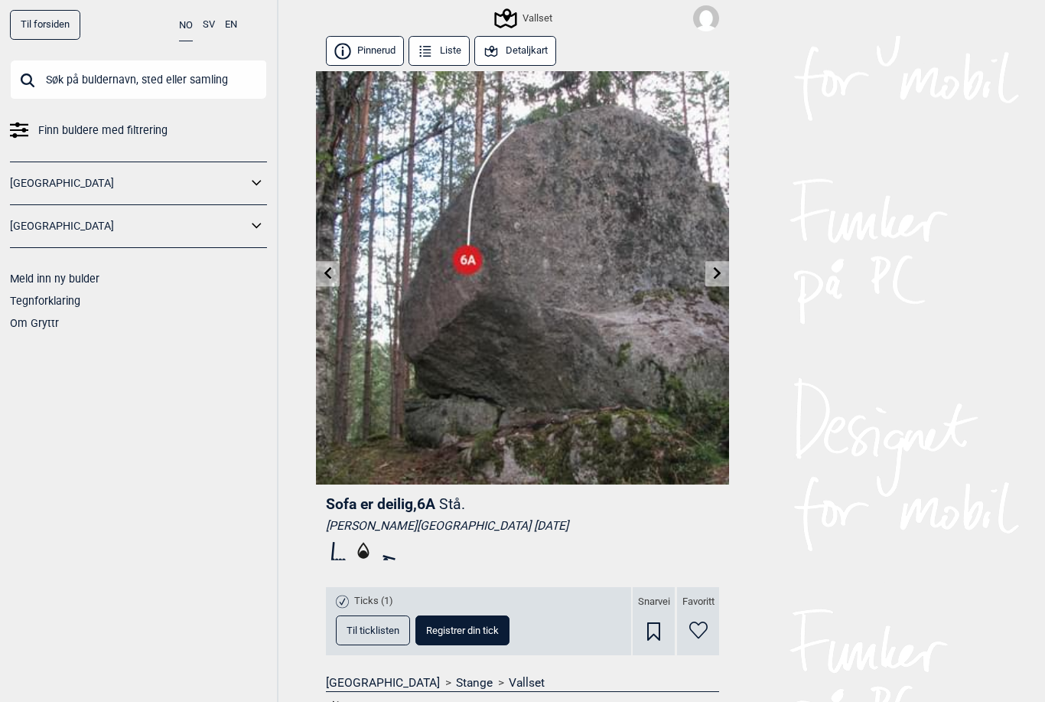
click at [718, 271] on icon at bounding box center [718, 273] width 8 height 12
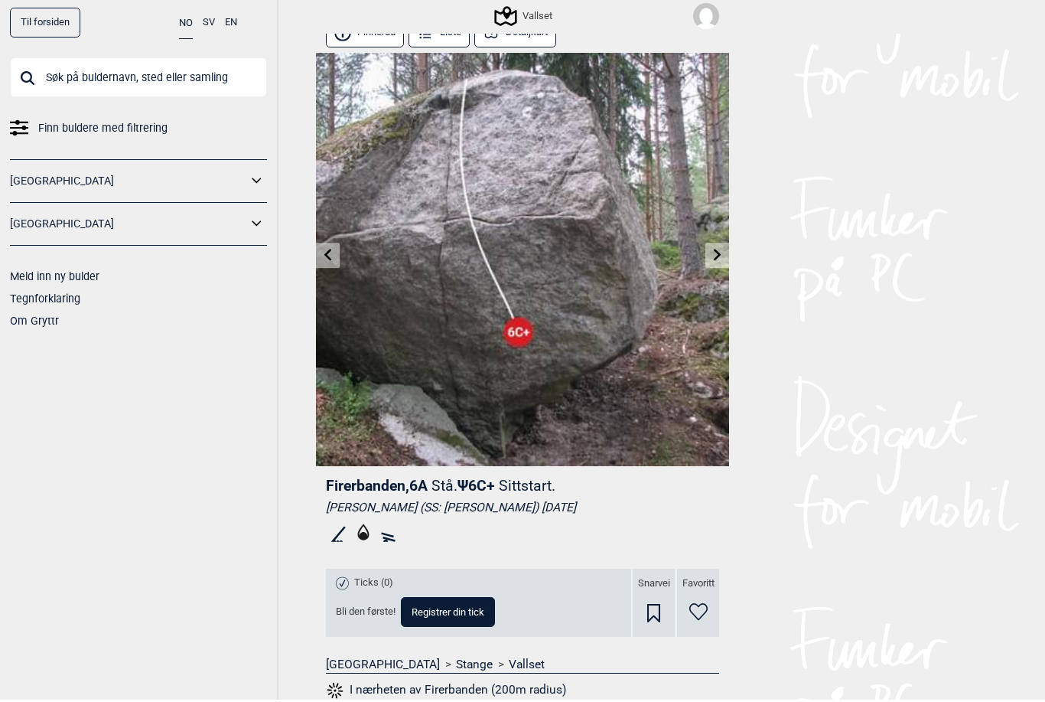
scroll to position [19, 0]
click at [328, 249] on icon at bounding box center [328, 254] width 12 height 12
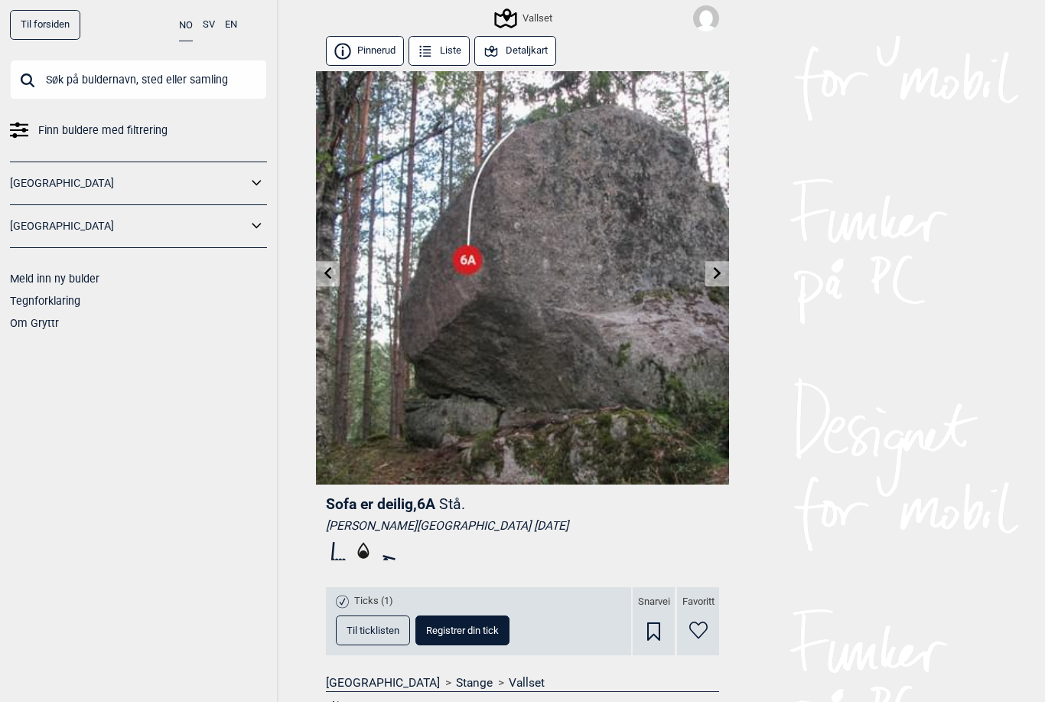
click at [334, 271] on icon at bounding box center [328, 273] width 12 height 12
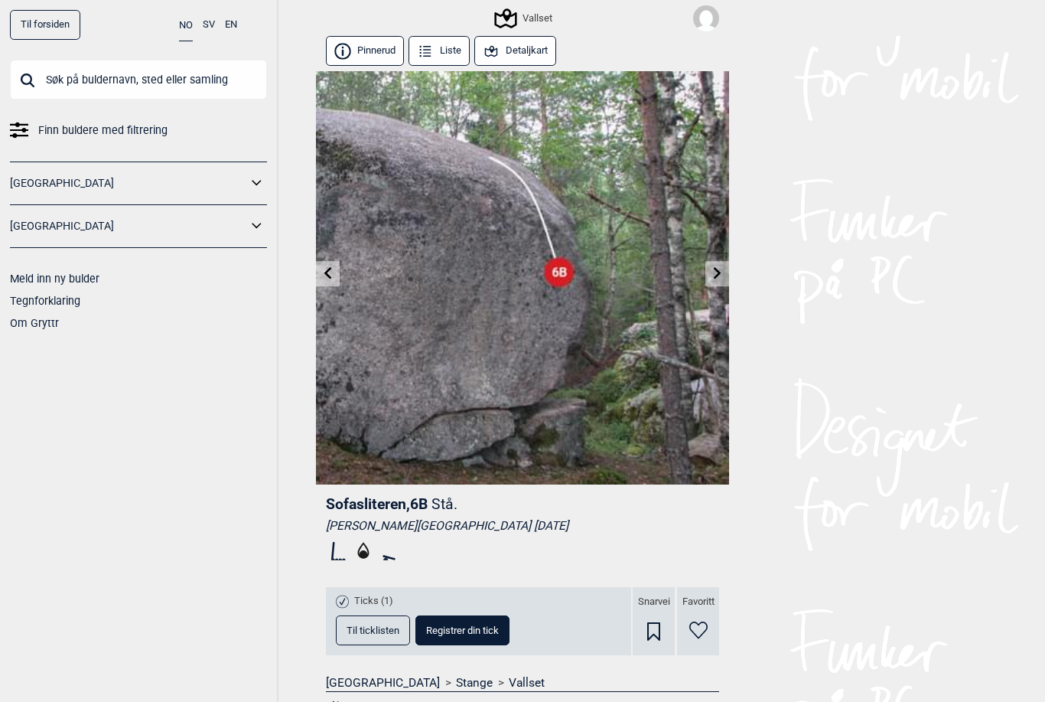
click at [328, 266] on link at bounding box center [328, 273] width 24 height 25
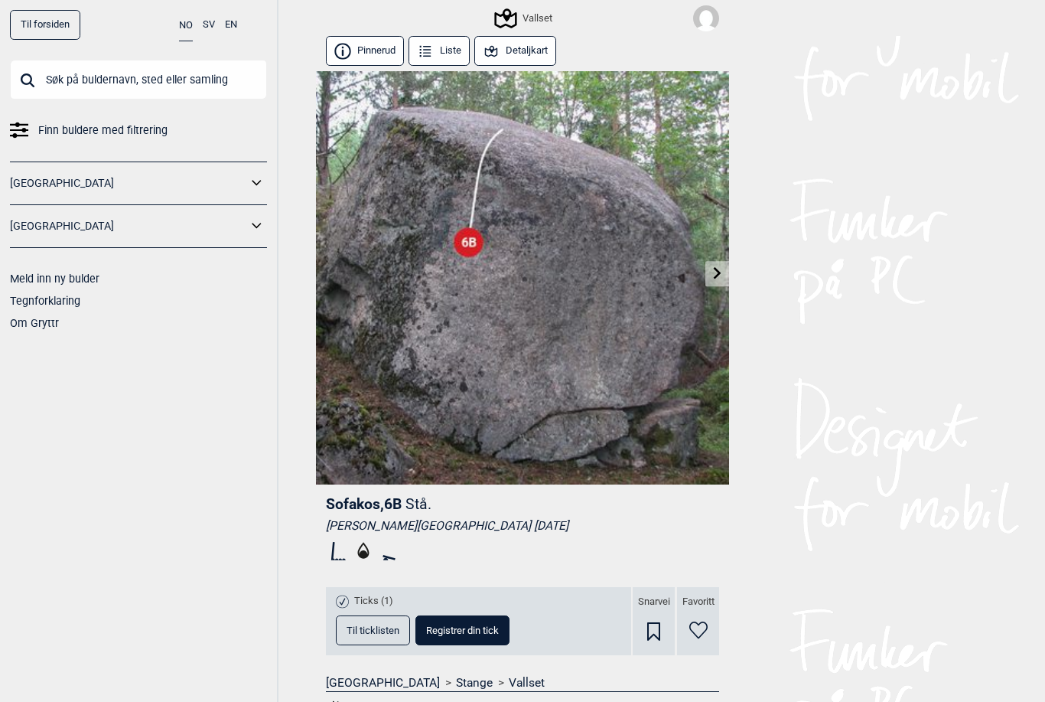
click at [542, 12] on div "Vallset" at bounding box center [525, 18] width 56 height 18
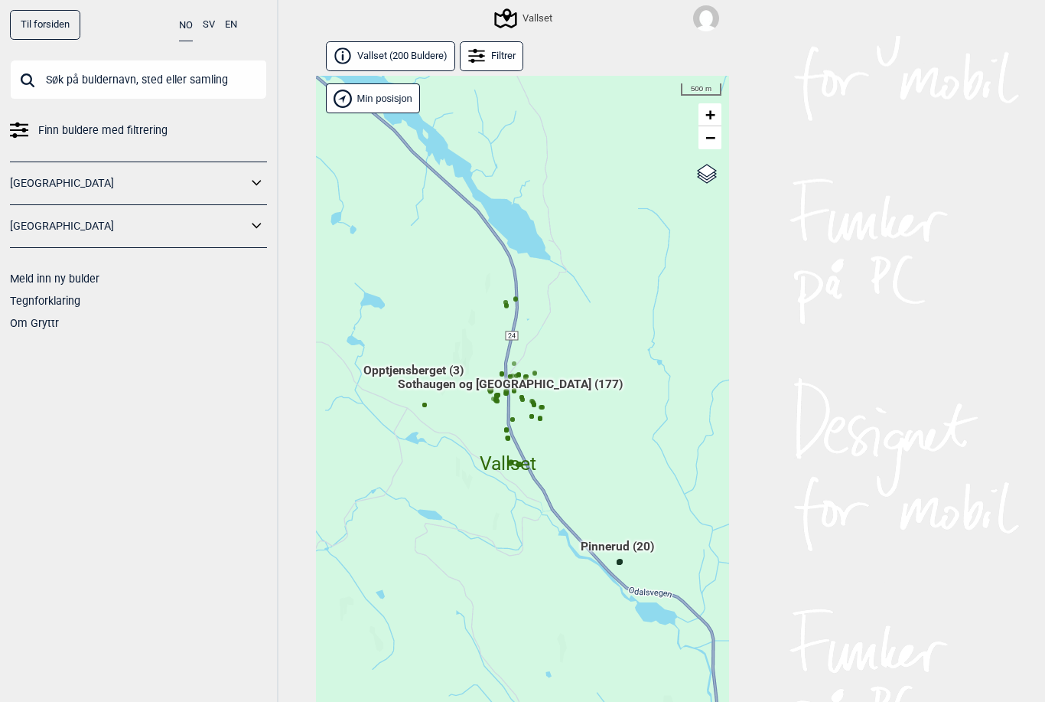
click at [399, 50] on span "Vallset ( 200 Buldere )" at bounding box center [402, 56] width 90 height 13
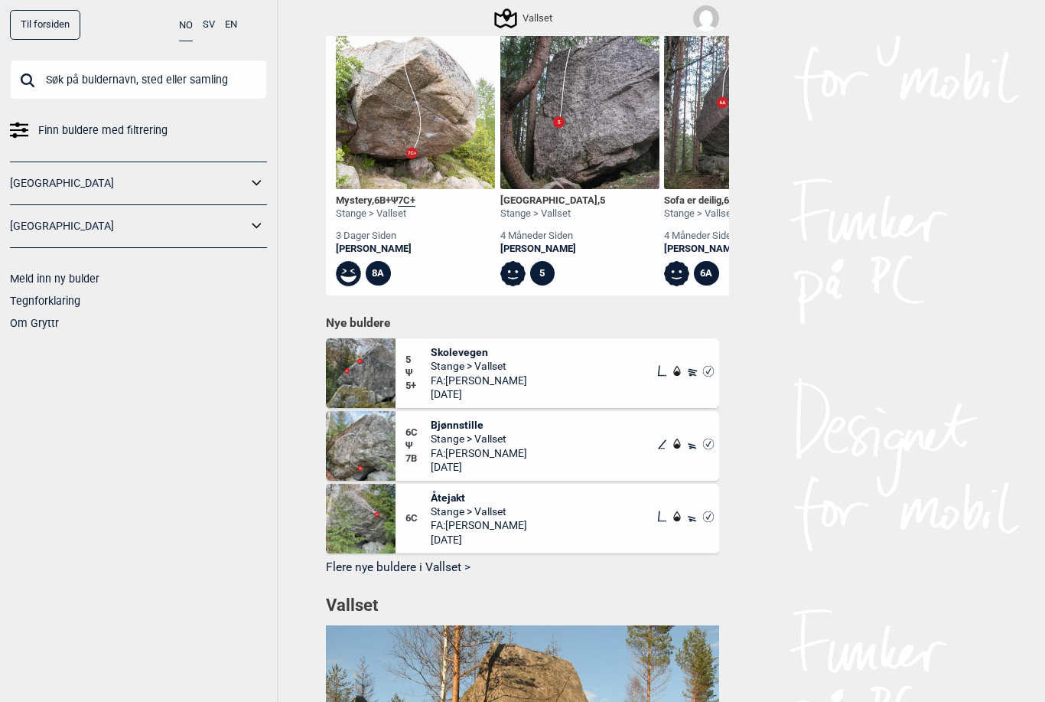
click at [439, 563] on button "Flere nye buldere i Vallset >" at bounding box center [522, 568] width 393 height 24
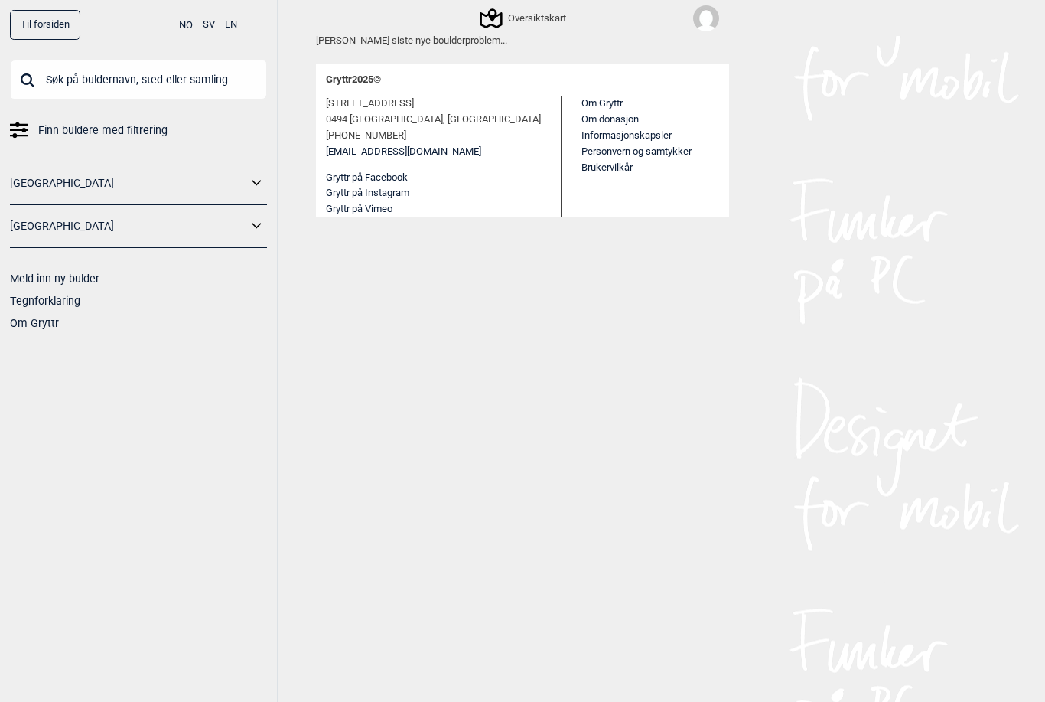
scroll to position [2, 0]
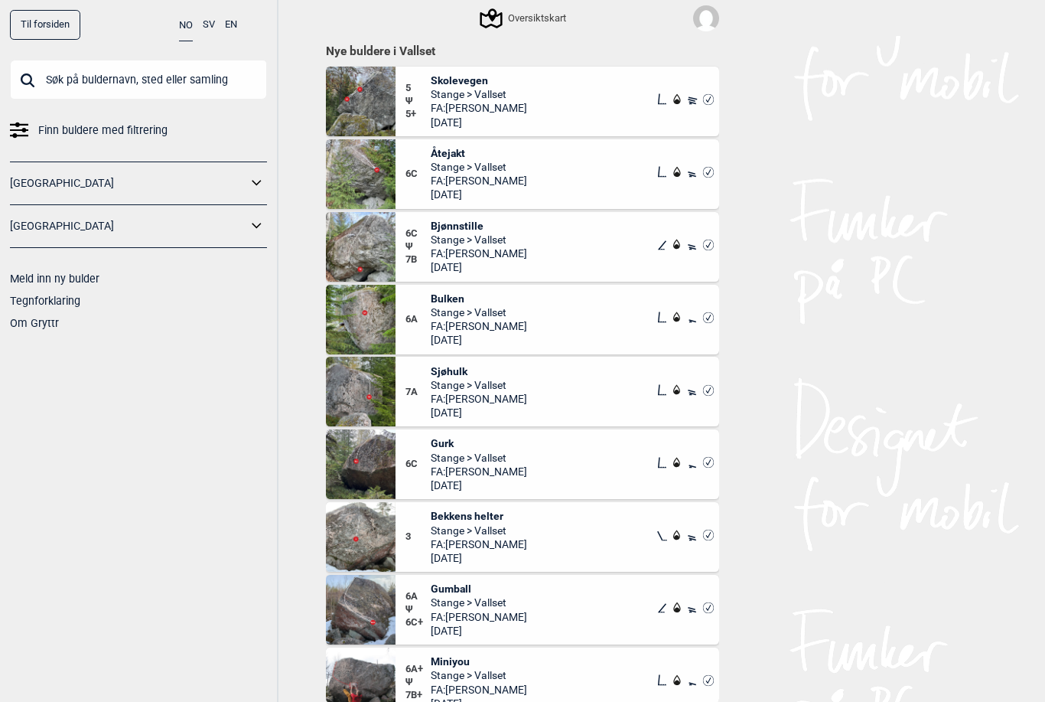
click at [458, 367] on span "Sjøhulk" at bounding box center [479, 371] width 96 height 14
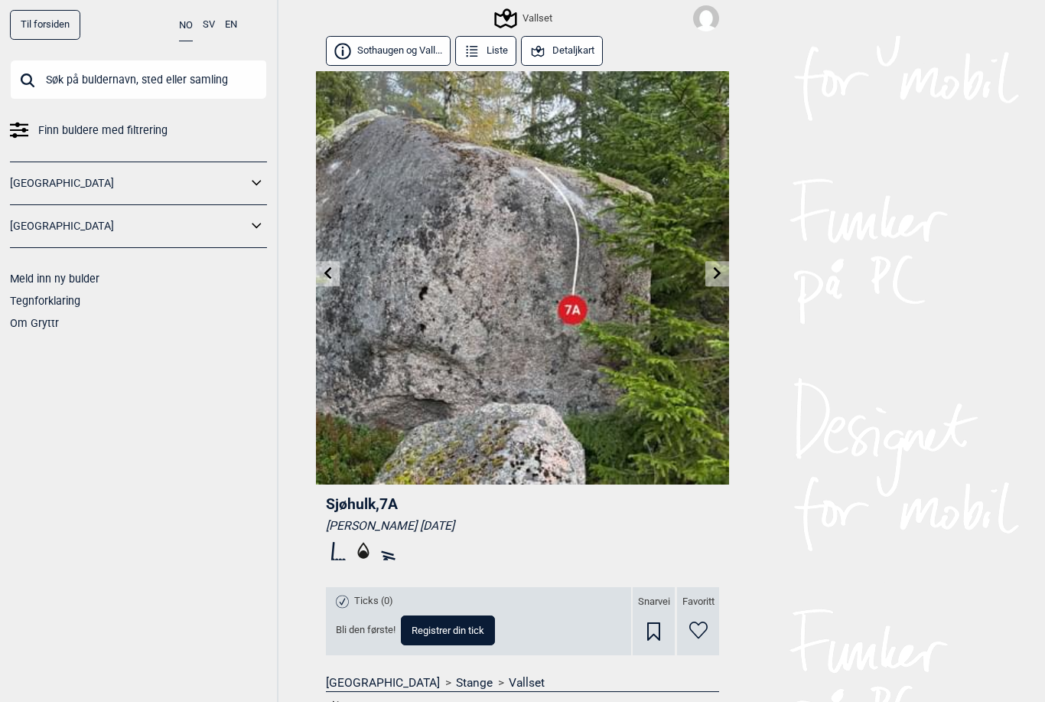
click at [578, 51] on button "Detaljkart" at bounding box center [562, 51] width 82 height 30
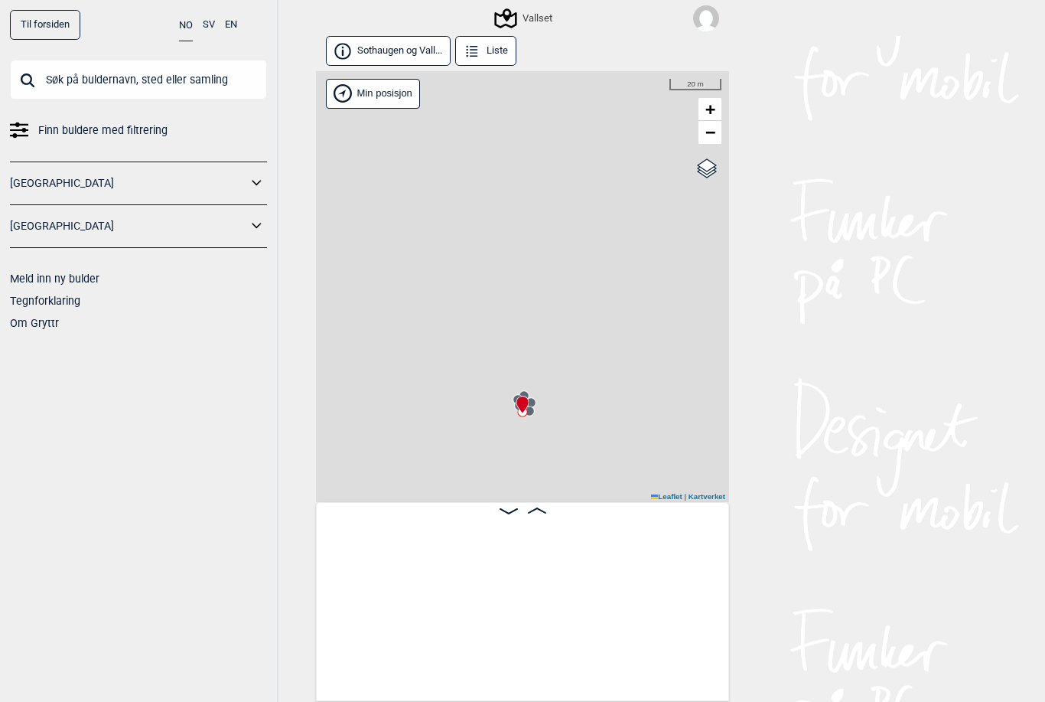
scroll to position [0, 17460]
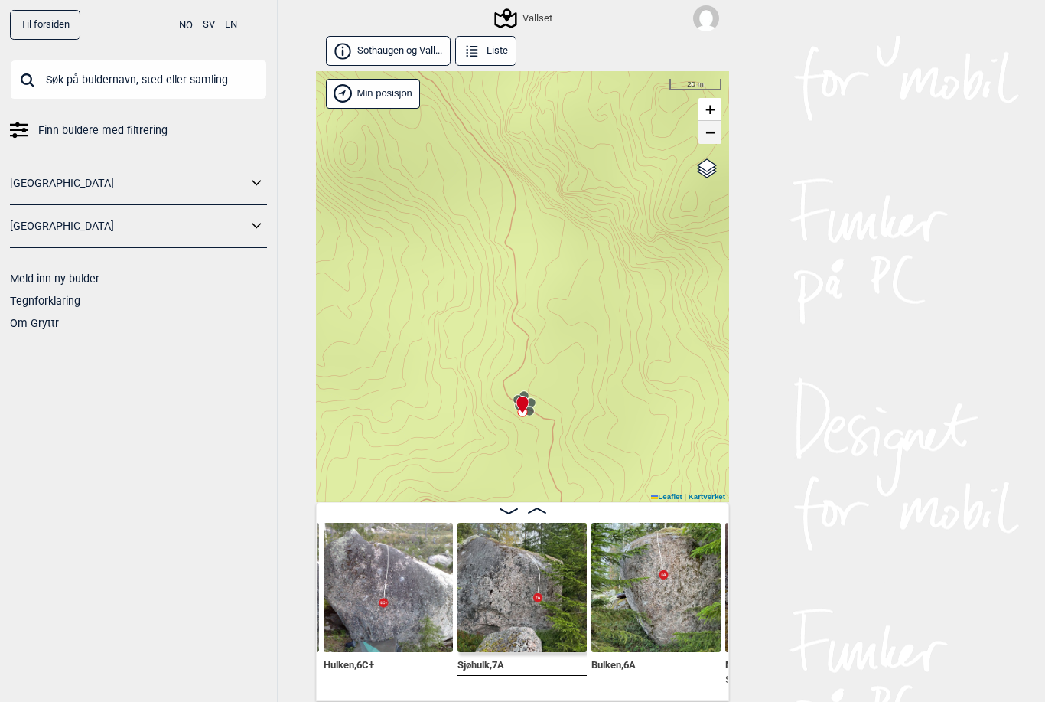
click at [713, 139] on span "−" at bounding box center [711, 131] width 10 height 19
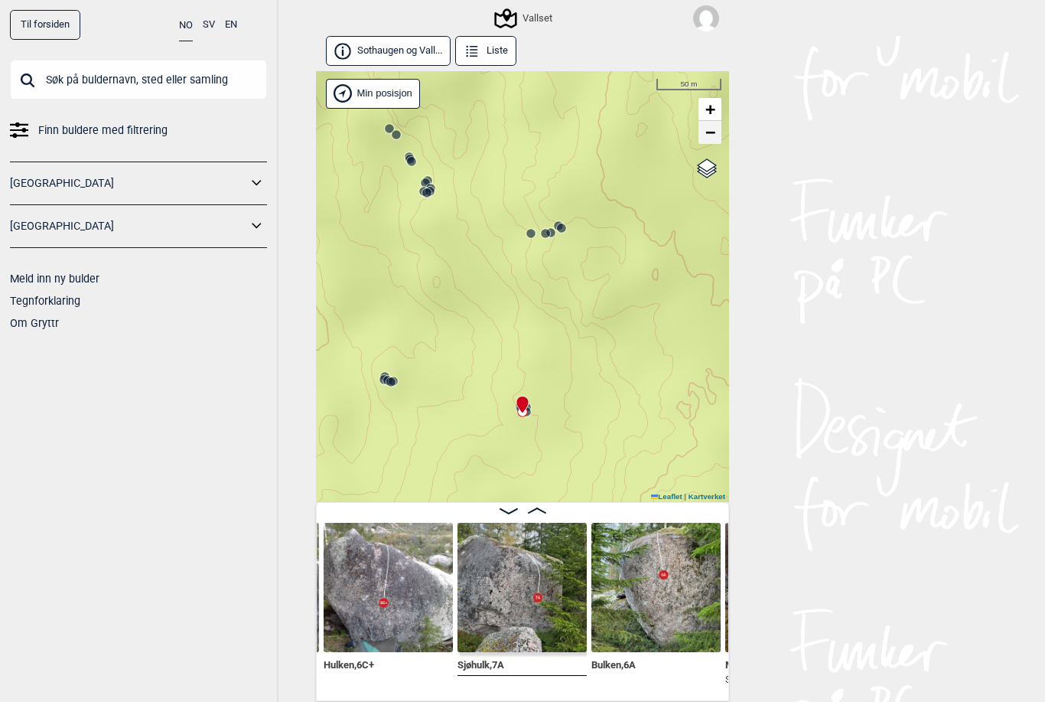
click at [715, 142] on link "−" at bounding box center [710, 132] width 23 height 23
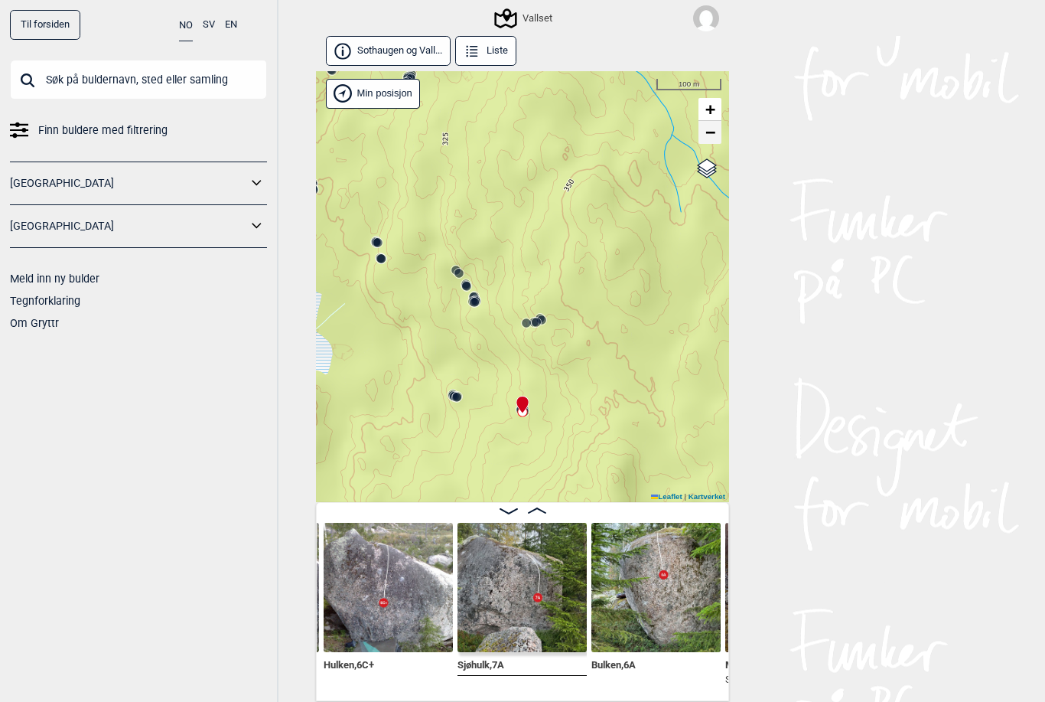
click at [708, 134] on span "−" at bounding box center [711, 131] width 10 height 19
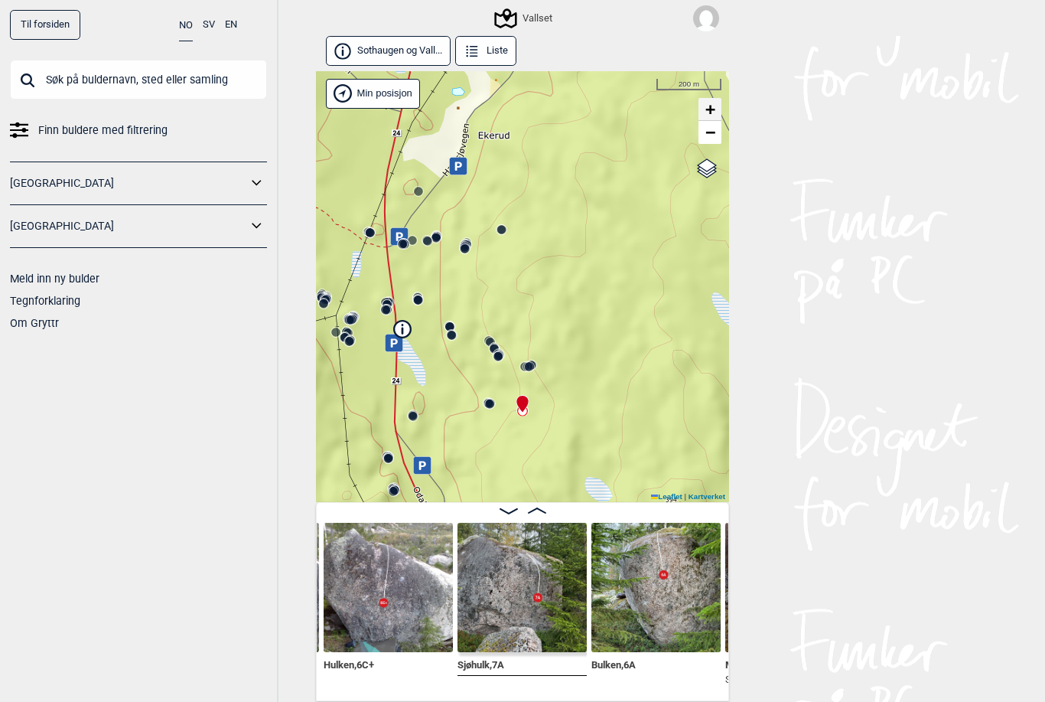
click at [715, 110] on span "+" at bounding box center [711, 108] width 10 height 19
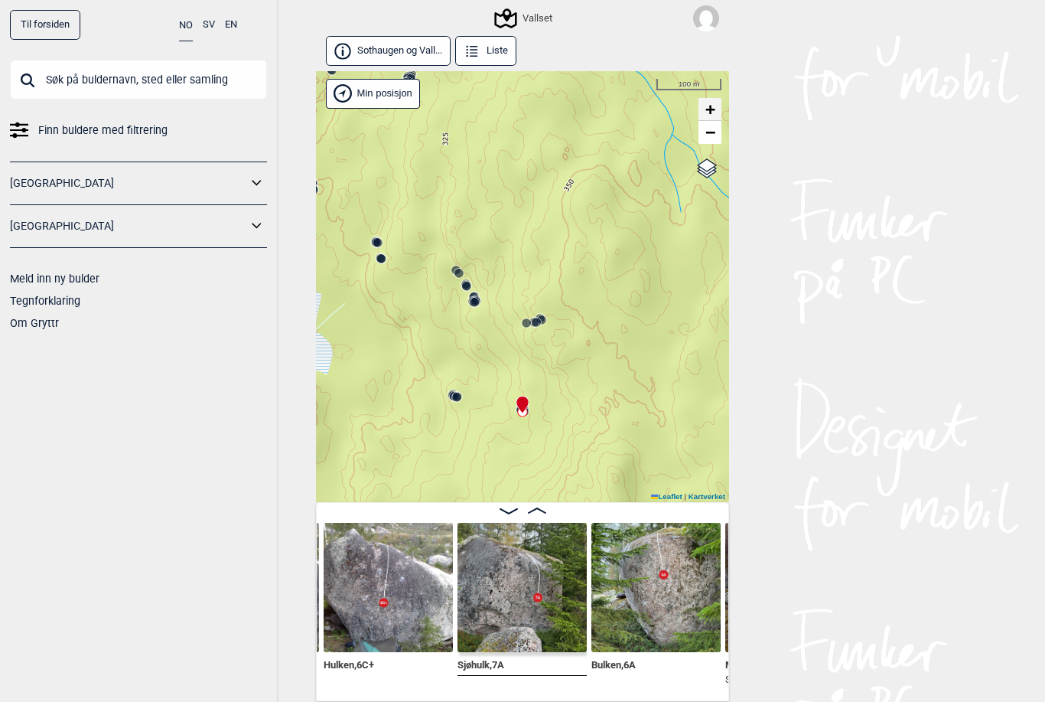
click at [719, 113] on link "+" at bounding box center [710, 109] width 23 height 23
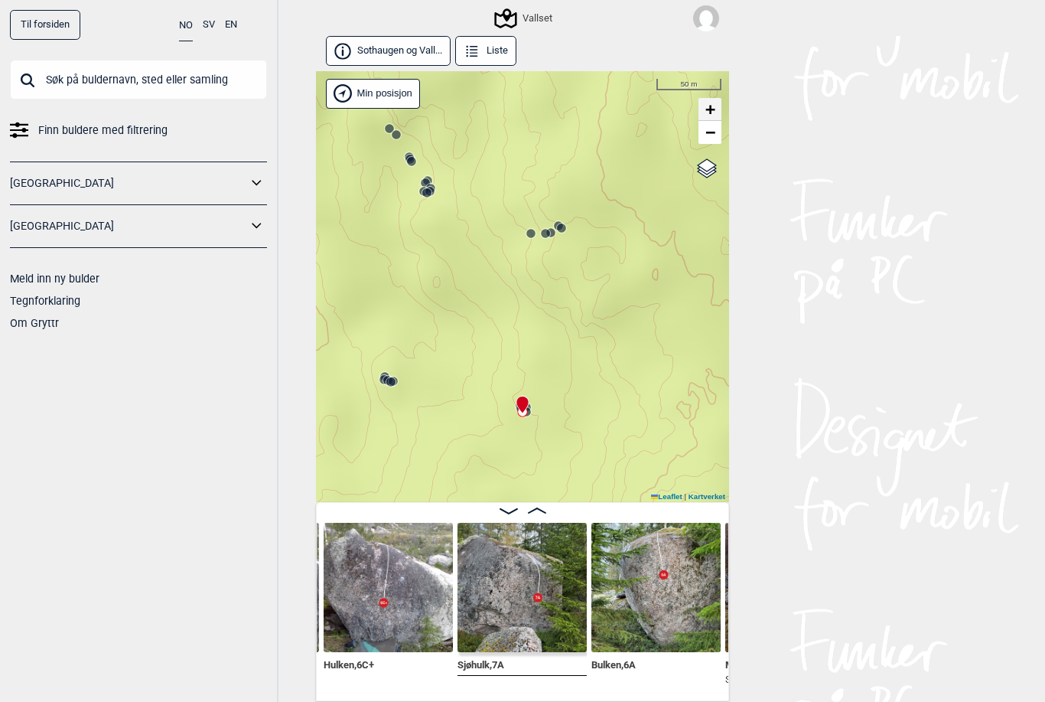
click at [721, 113] on link "+" at bounding box center [710, 109] width 23 height 23
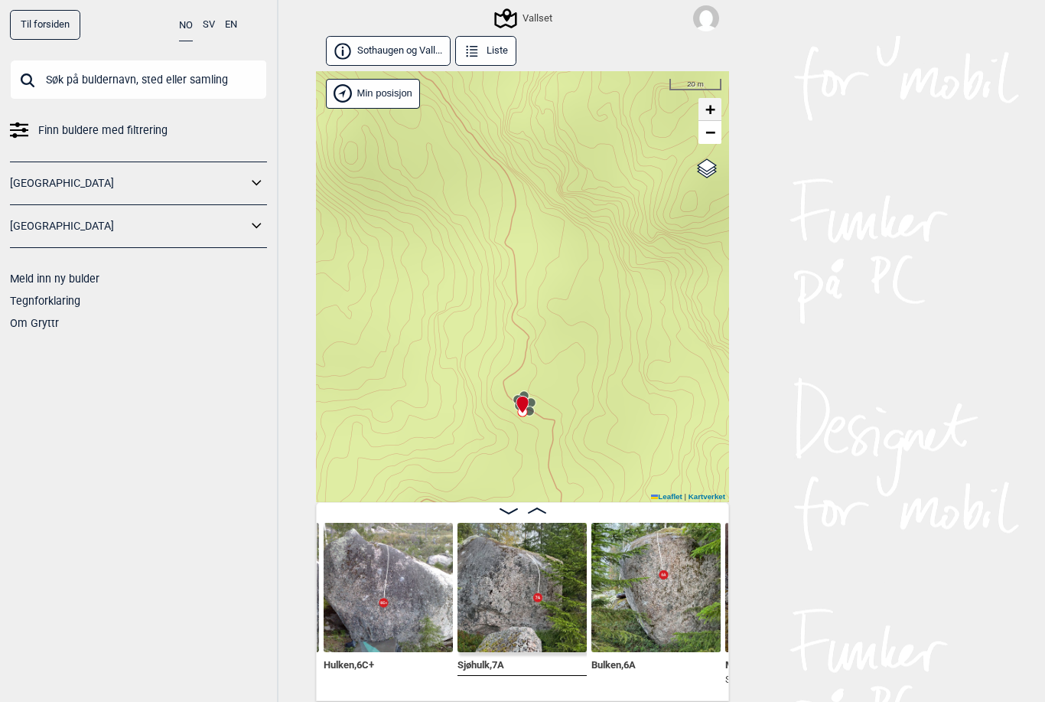
click at [720, 103] on link "+" at bounding box center [710, 109] width 23 height 23
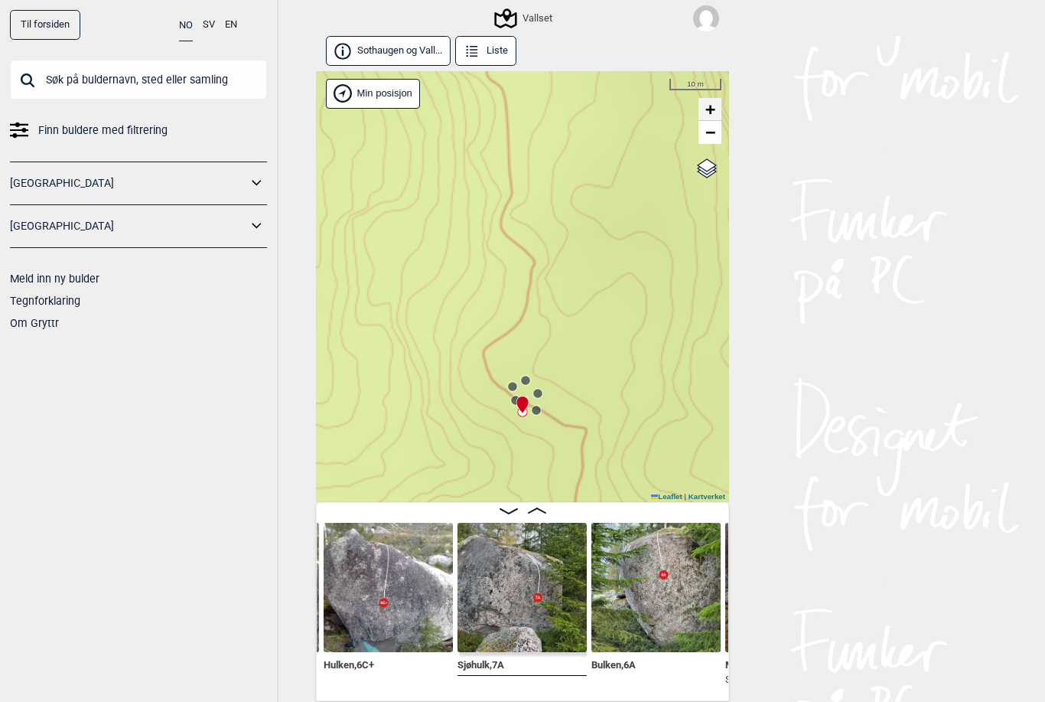
click at [720, 111] on link "+" at bounding box center [710, 109] width 23 height 23
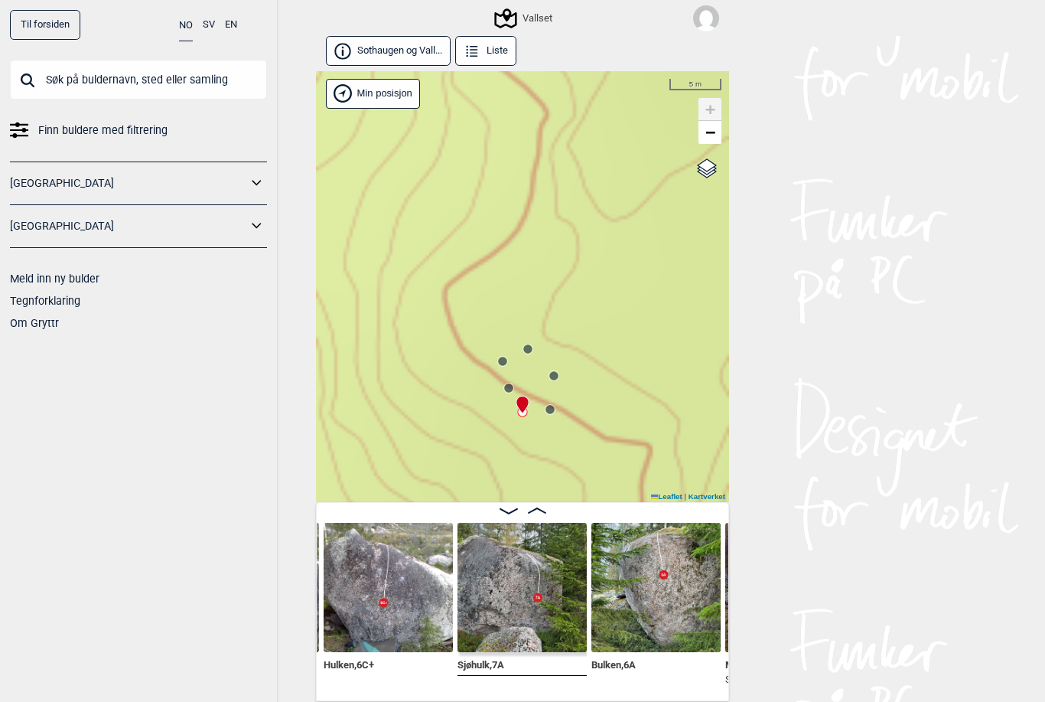
click at [725, 116] on div "Vallset" at bounding box center [522, 286] width 413 height 431
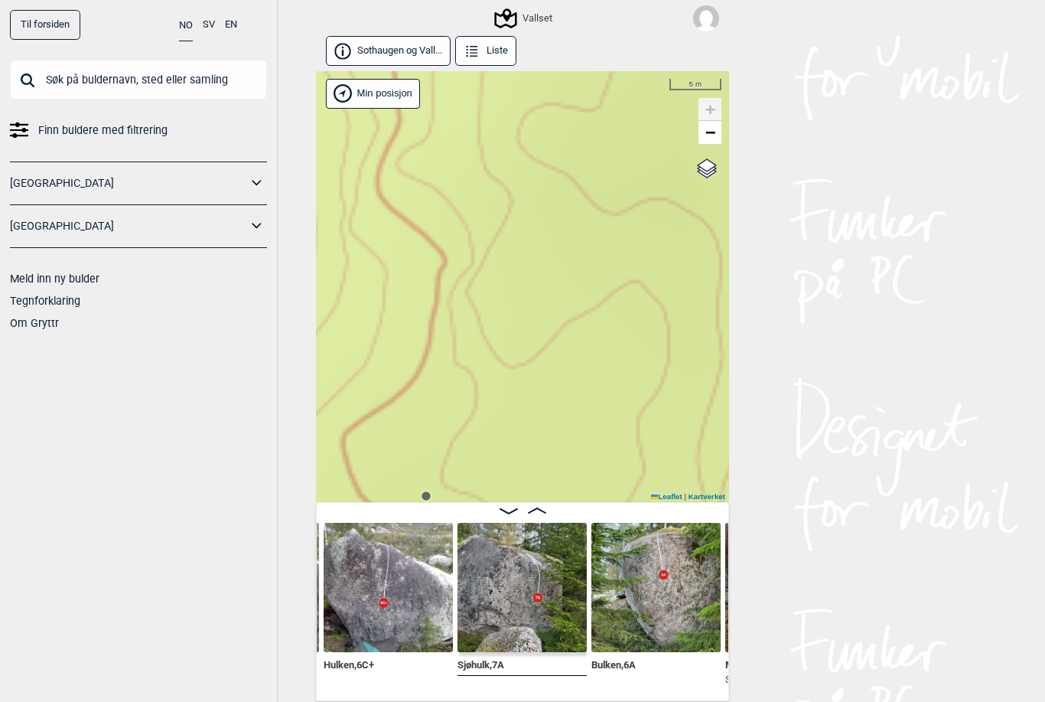
click at [727, 103] on div "Vallset" at bounding box center [522, 286] width 413 height 431
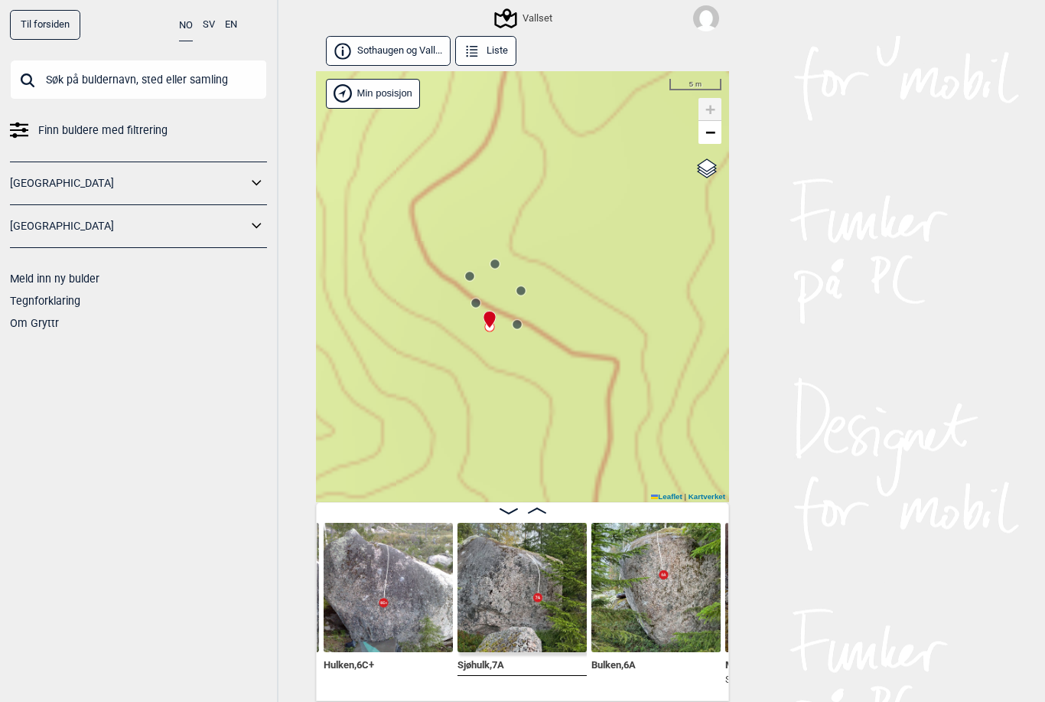
click at [522, 325] on circle at bounding box center [517, 324] width 10 height 10
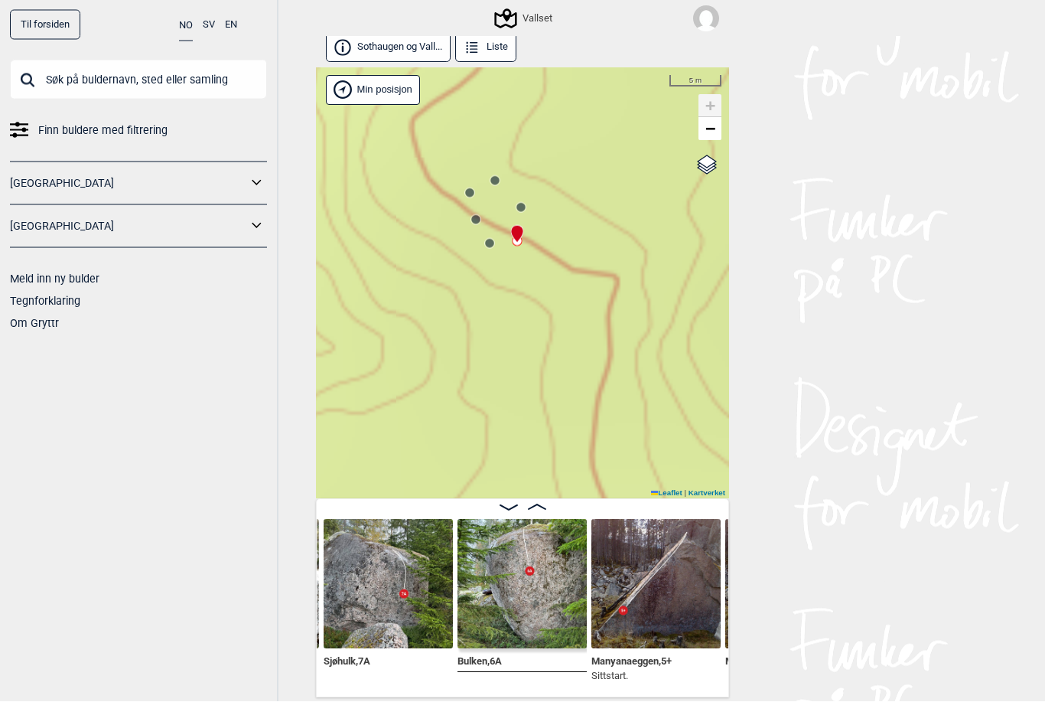
scroll to position [48, 0]
click at [478, 215] on circle at bounding box center [475, 219] width 9 height 9
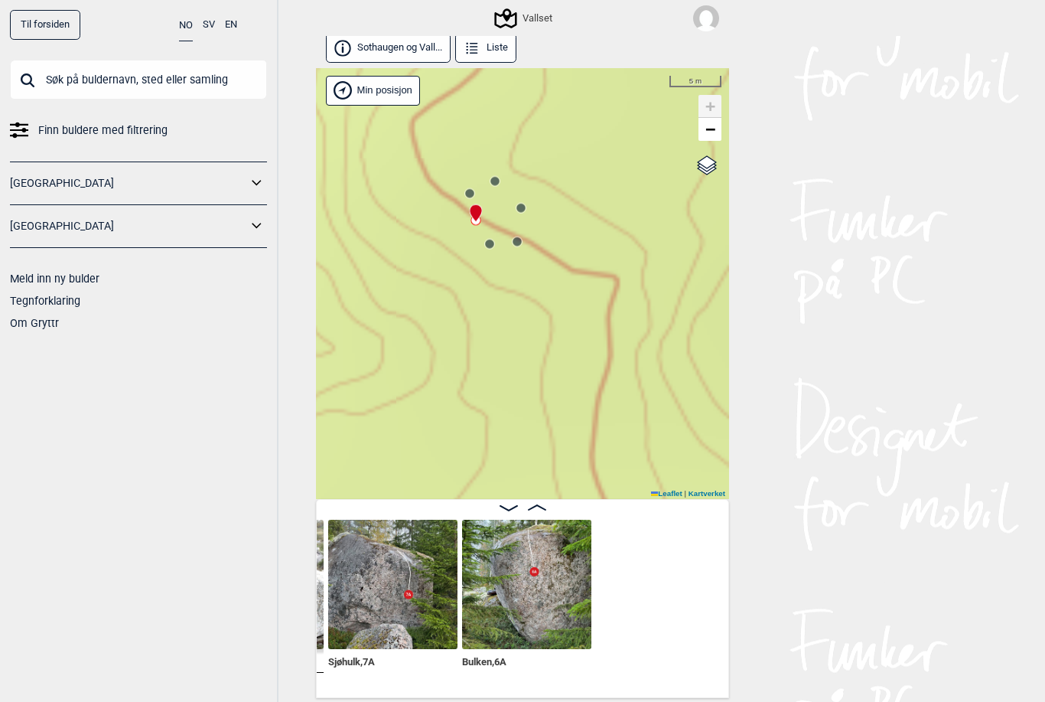
scroll to position [0, 17331]
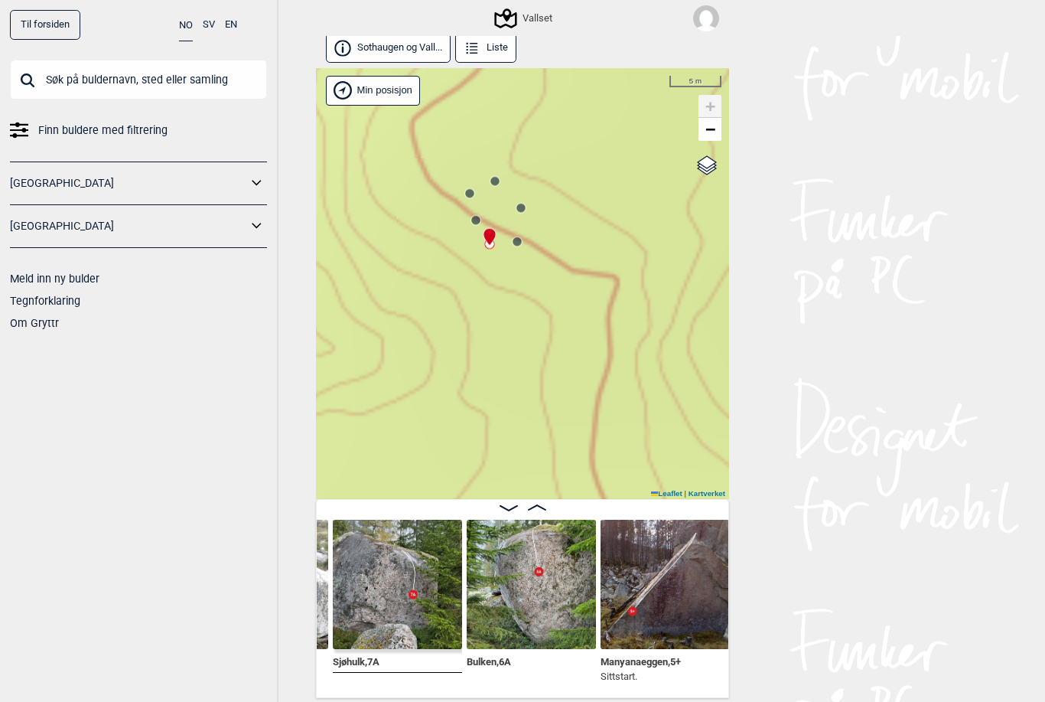
scroll to position [0, 17590]
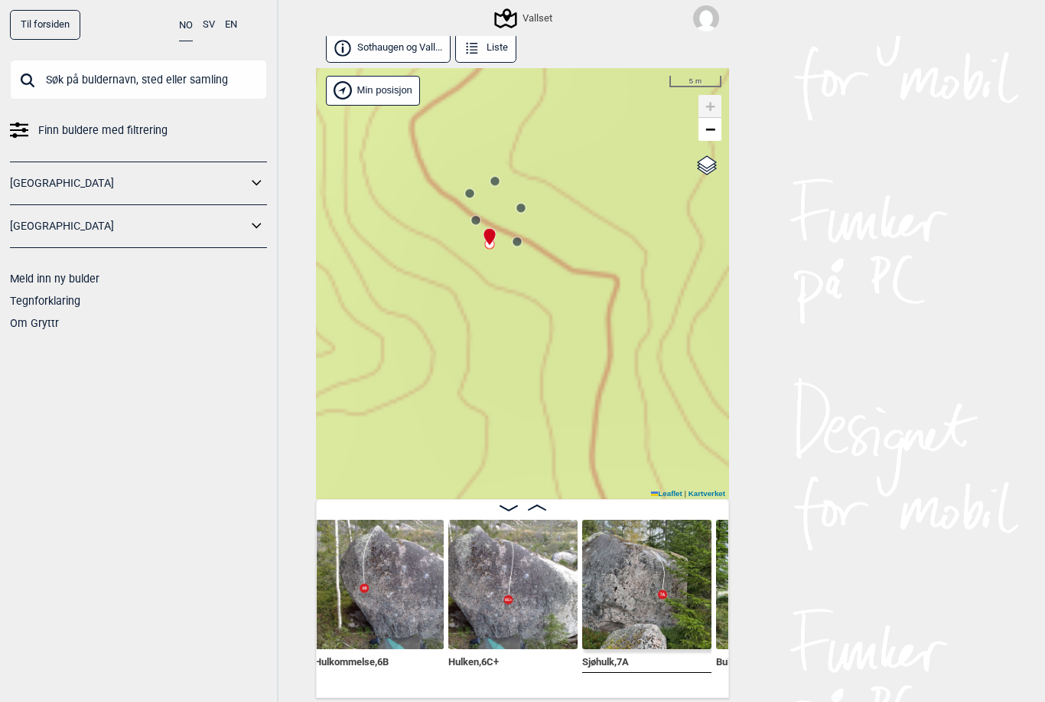
scroll to position [0, 17350]
click at [474, 215] on circle at bounding box center [475, 219] width 9 height 9
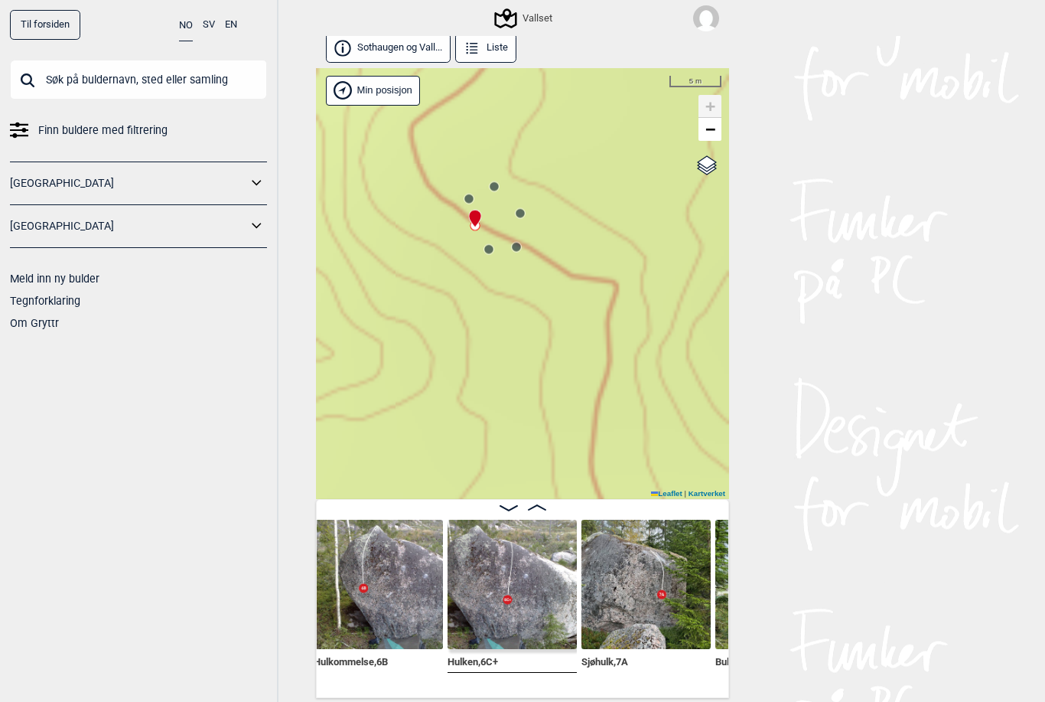
scroll to position [0, 17340]
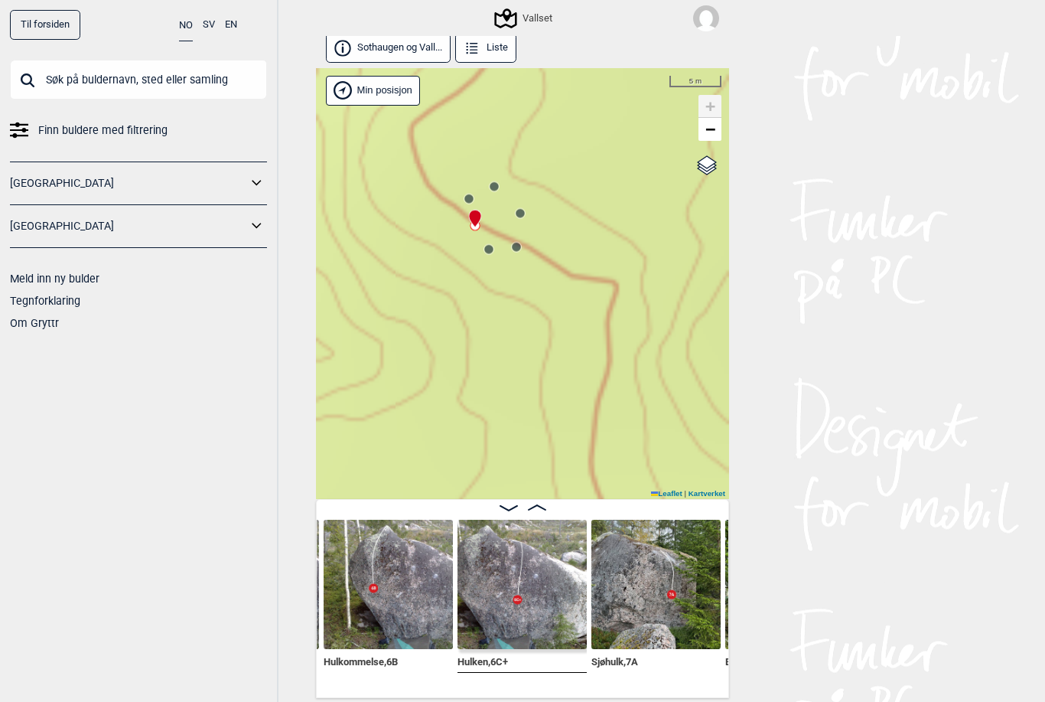
click at [539, 579] on img at bounding box center [522, 584] width 129 height 129
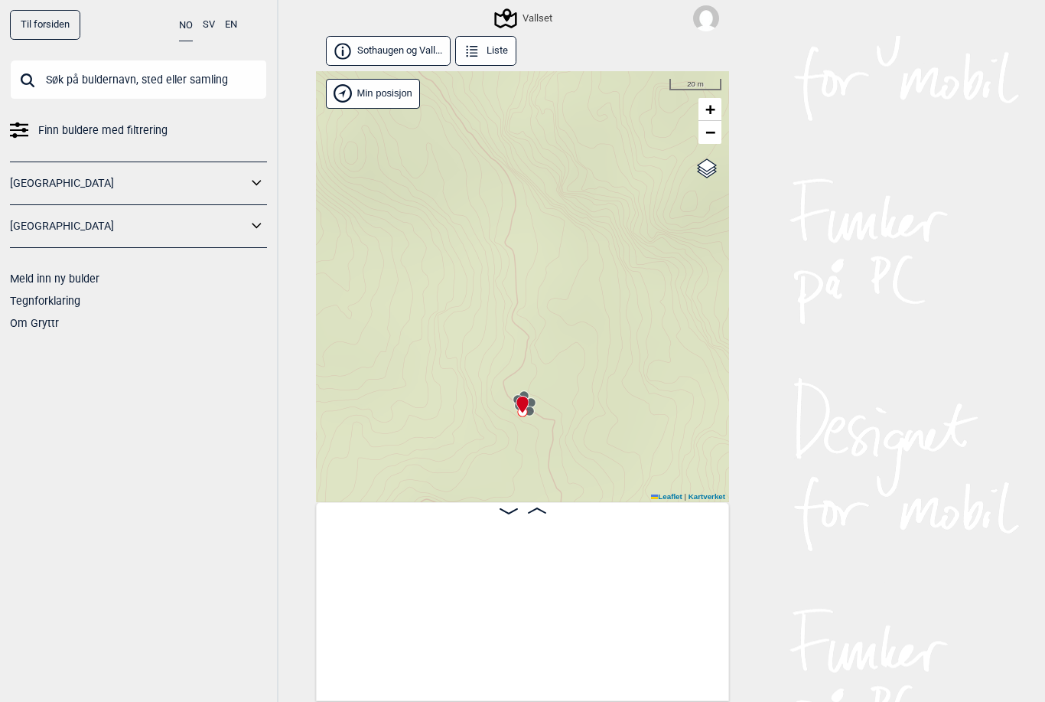
scroll to position [47, 0]
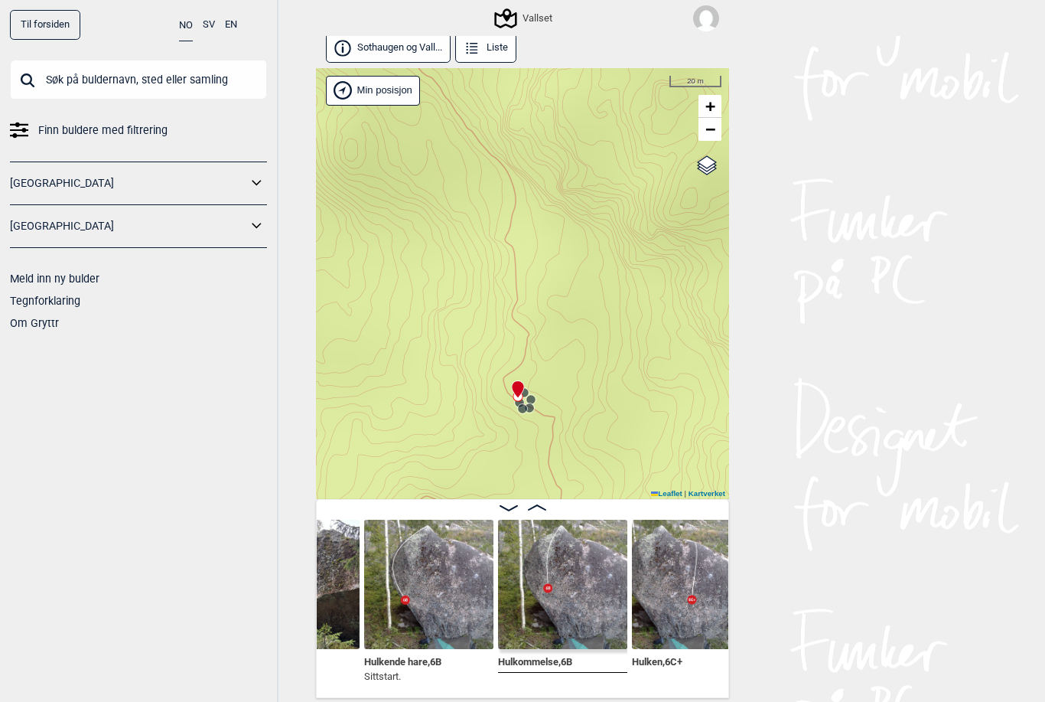
scroll to position [0, 17170]
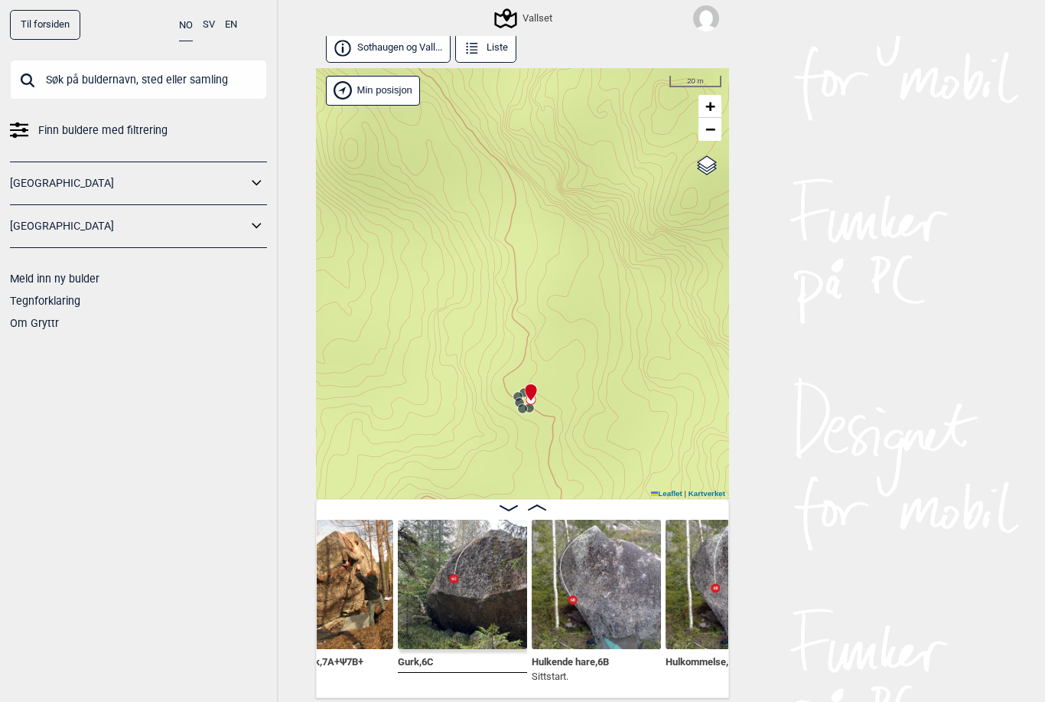
scroll to position [0, 16999]
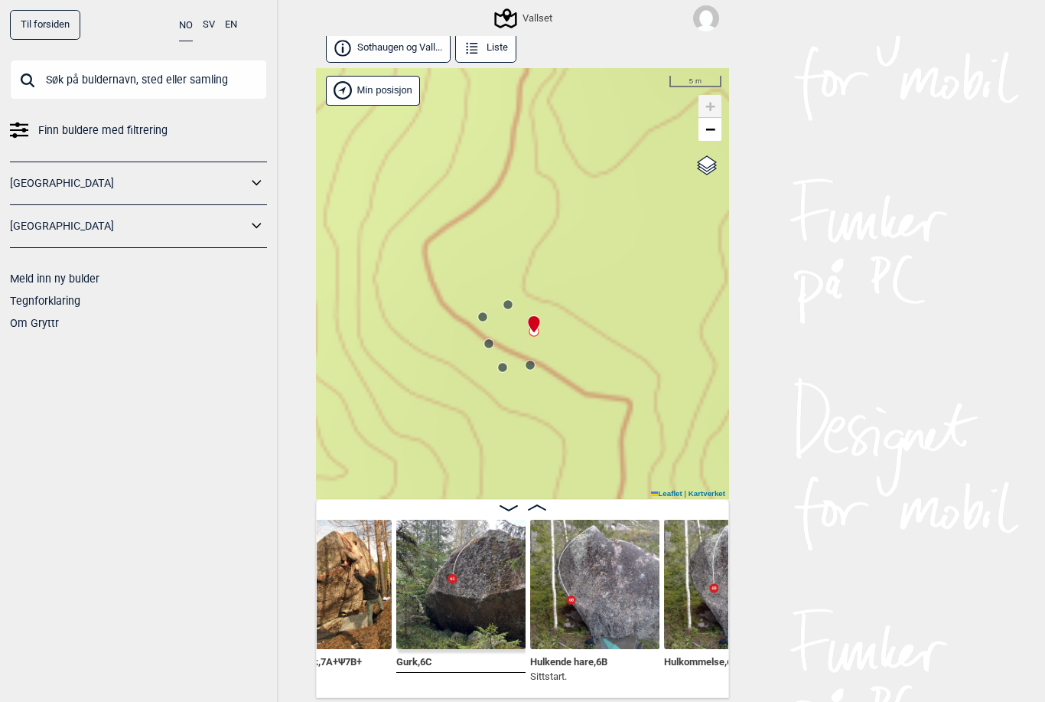
click at [535, 359] on icon at bounding box center [530, 365] width 12 height 12
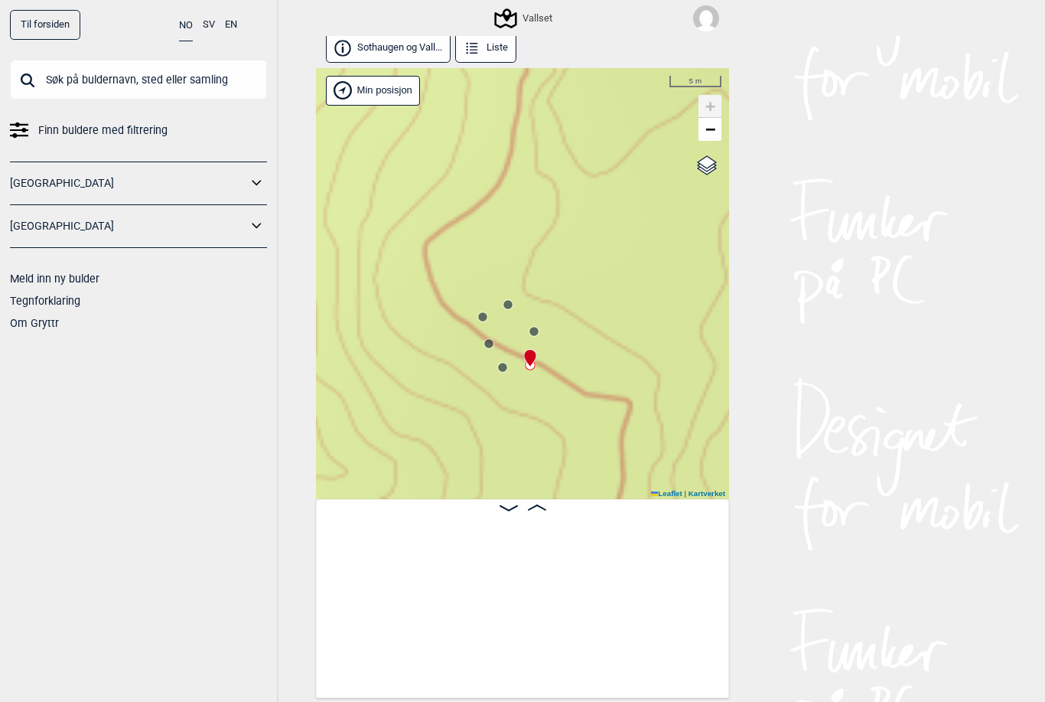
scroll to position [0, 17608]
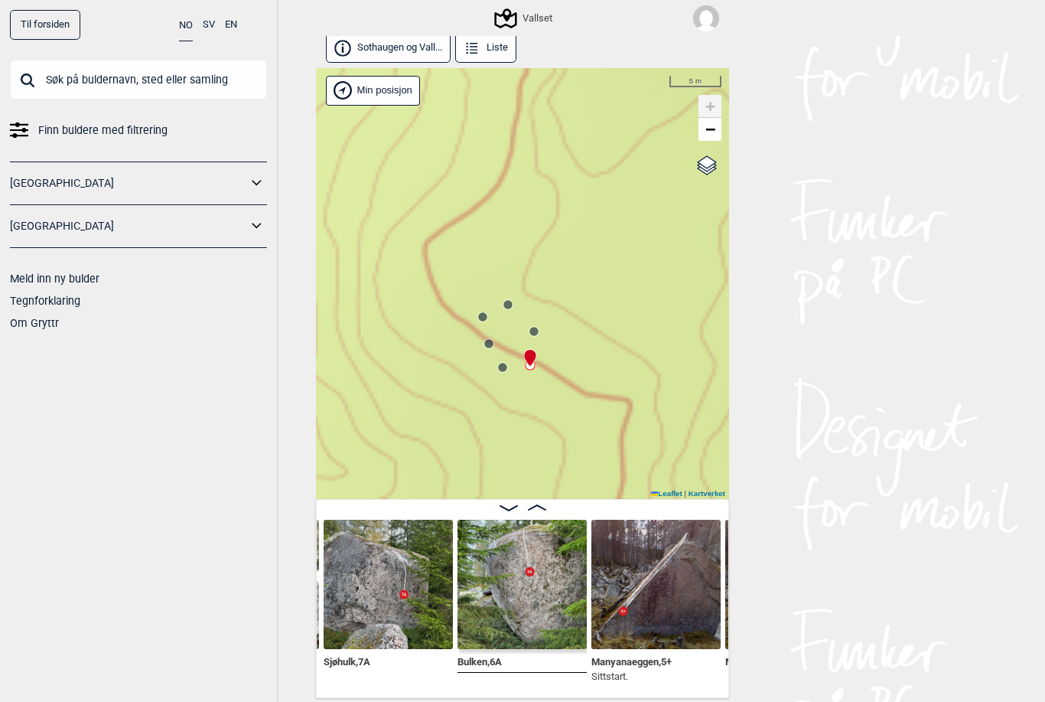
click at [544, 279] on div "Vallset" at bounding box center [522, 283] width 413 height 431
click at [538, 327] on circle at bounding box center [534, 331] width 9 height 9
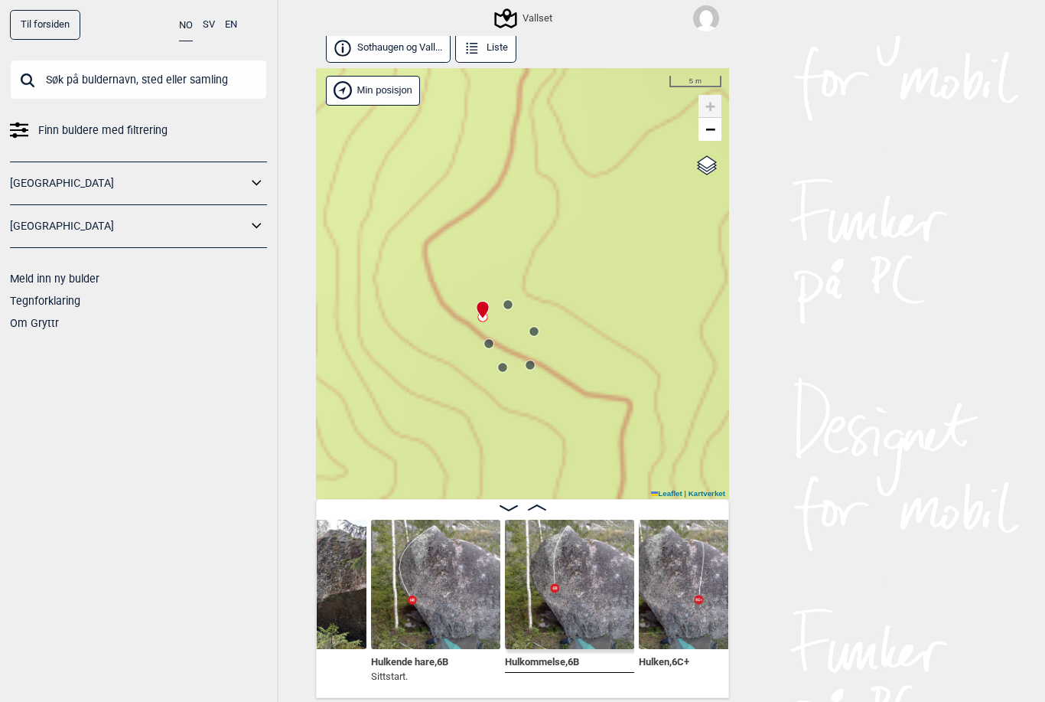
scroll to position [0, 17169]
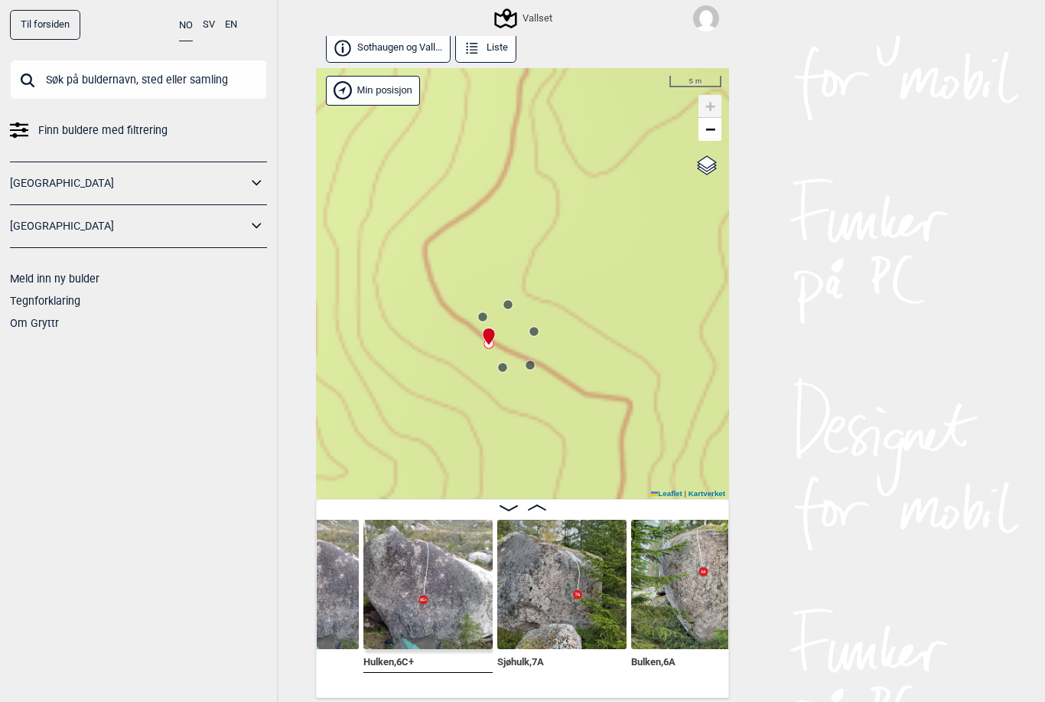
scroll to position [0, 17446]
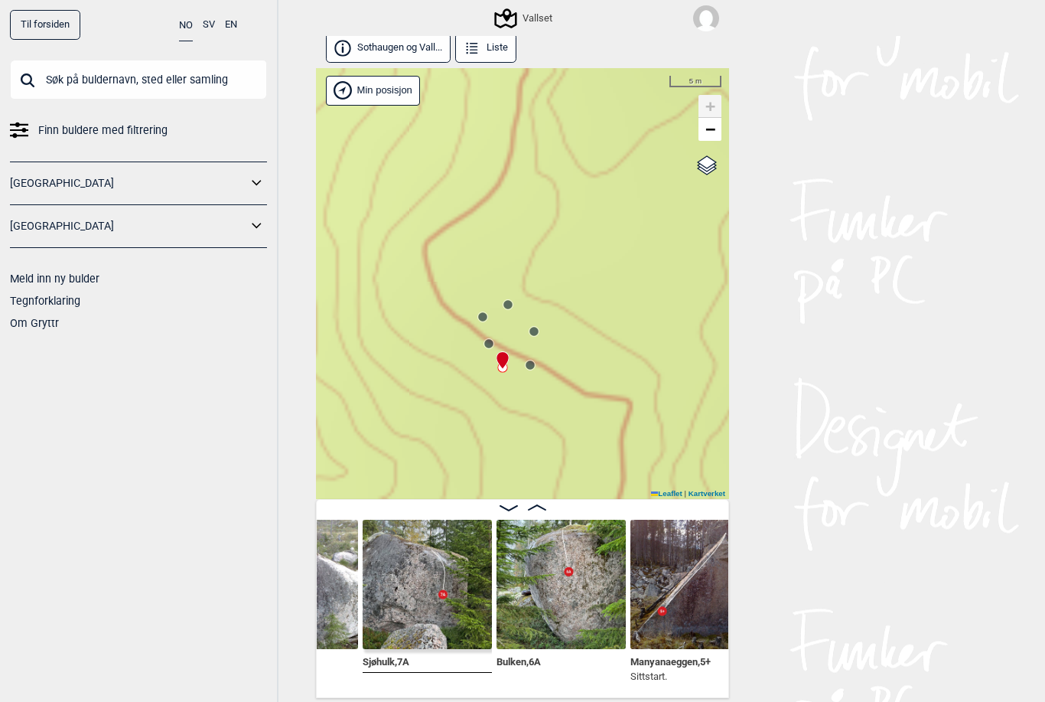
scroll to position [0, 17577]
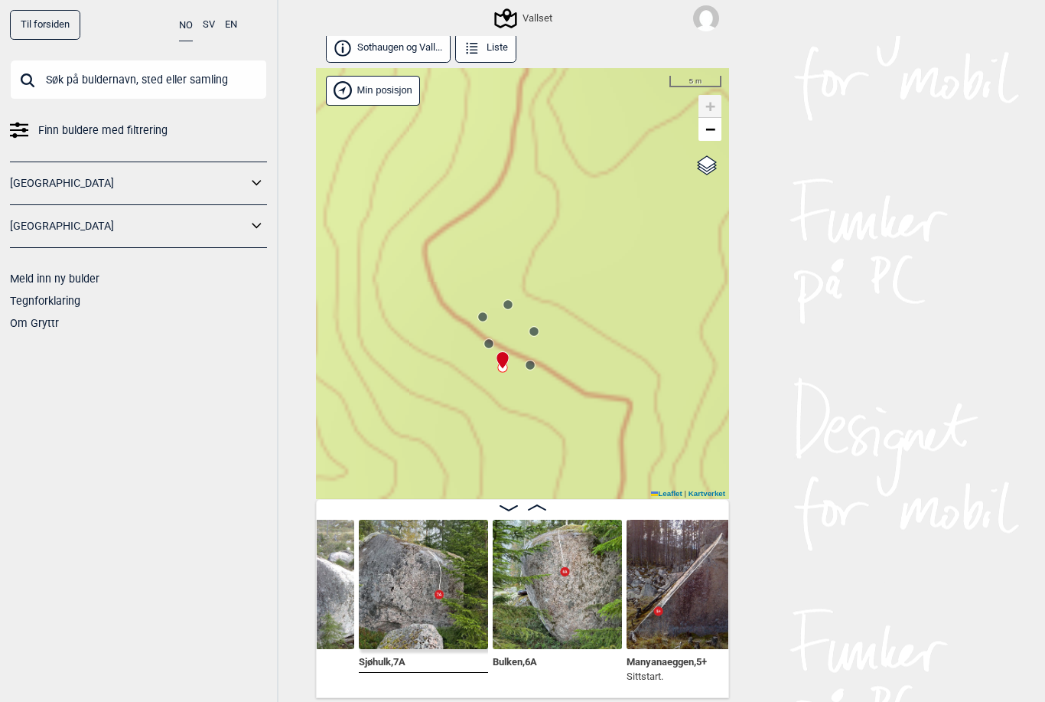
click at [536, 359] on icon at bounding box center [530, 365] width 12 height 12
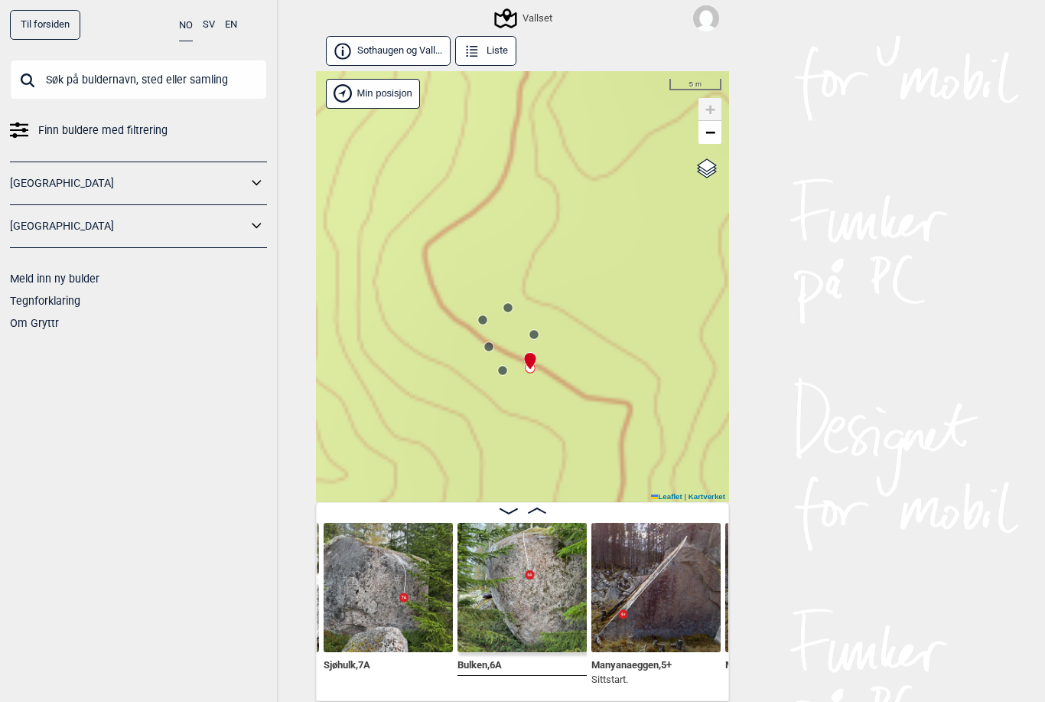
click at [548, 15] on div "Vallset" at bounding box center [525, 18] width 56 height 18
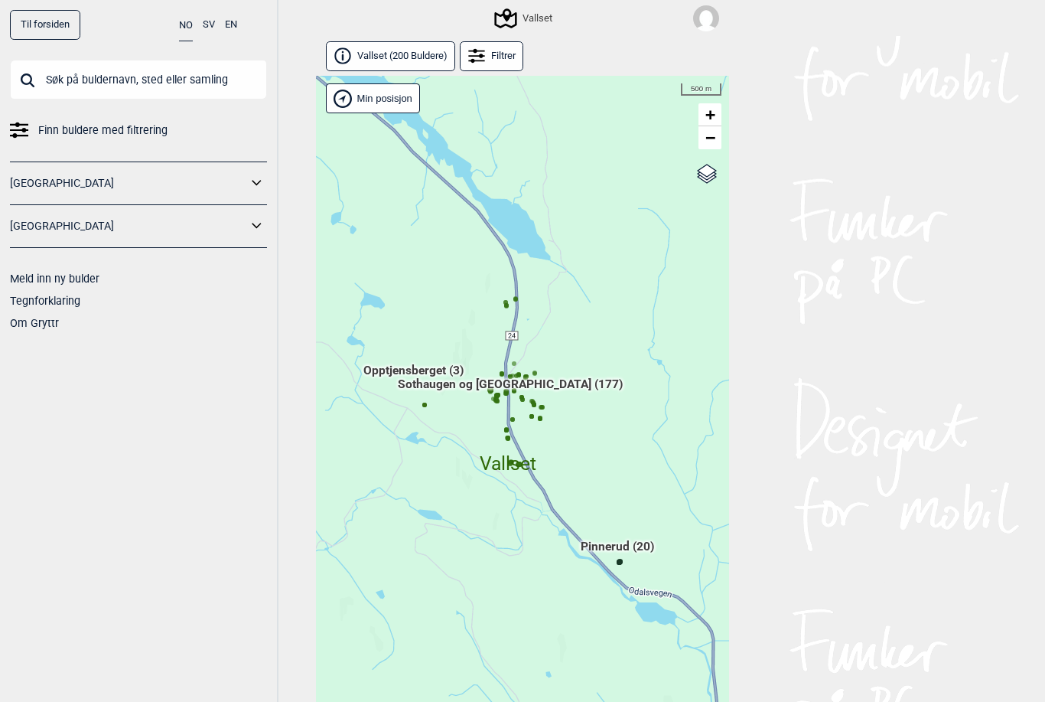
click at [412, 50] on span "Vallset ( 200 Buldere )" at bounding box center [402, 56] width 90 height 13
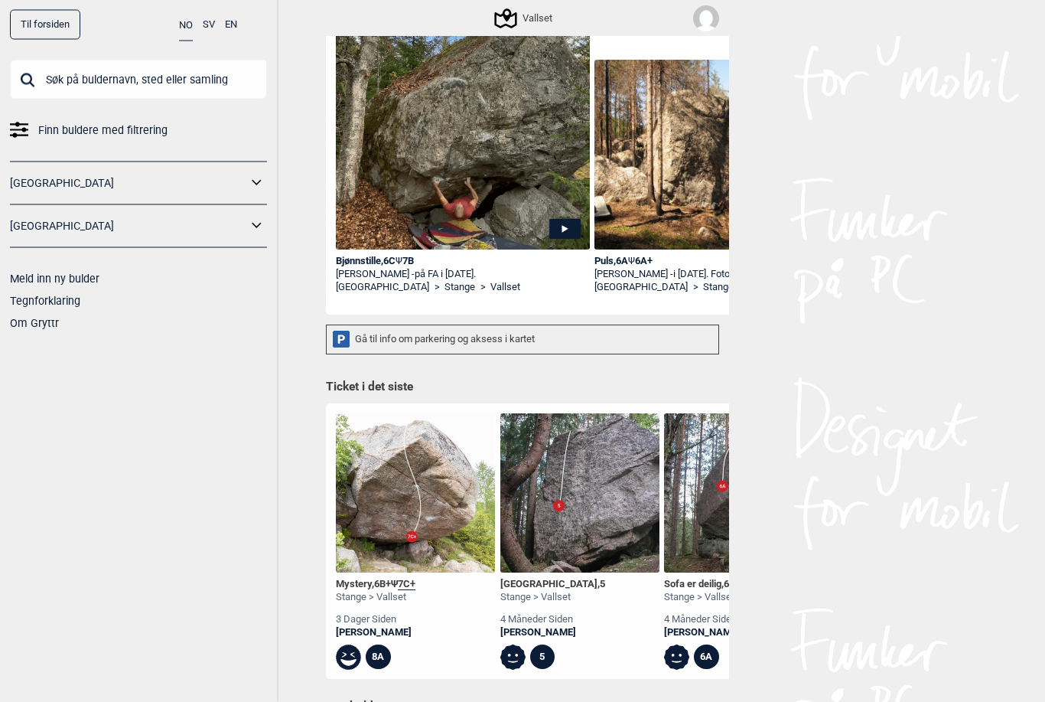
scroll to position [194, 0]
click at [420, 488] on img at bounding box center [415, 492] width 159 height 159
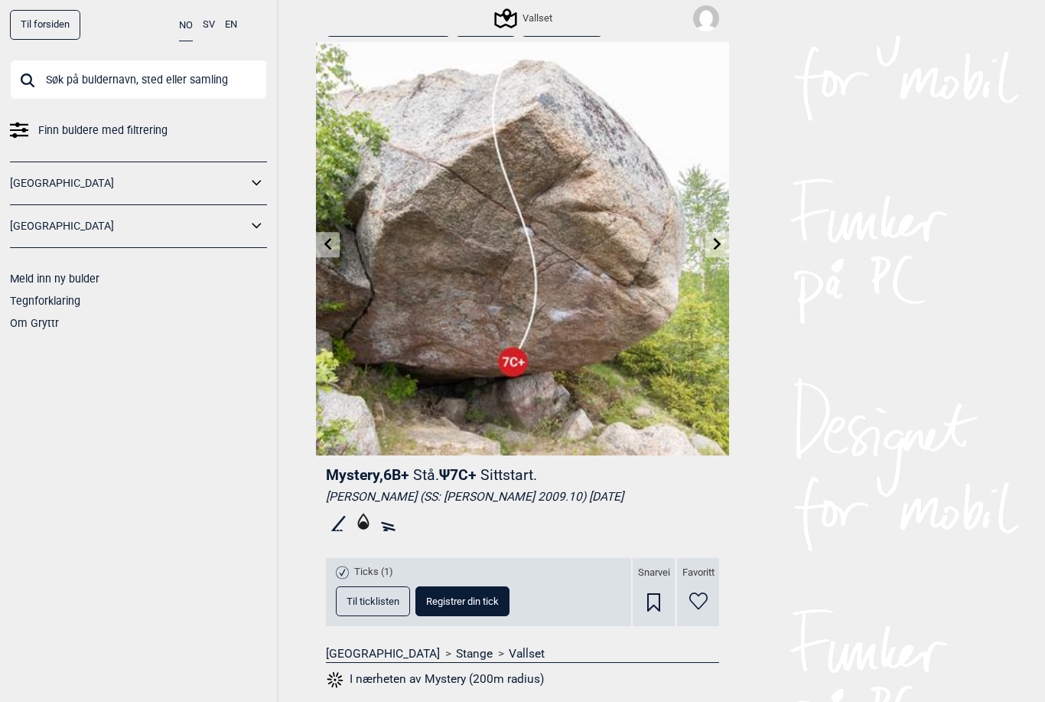
scroll to position [24, 0]
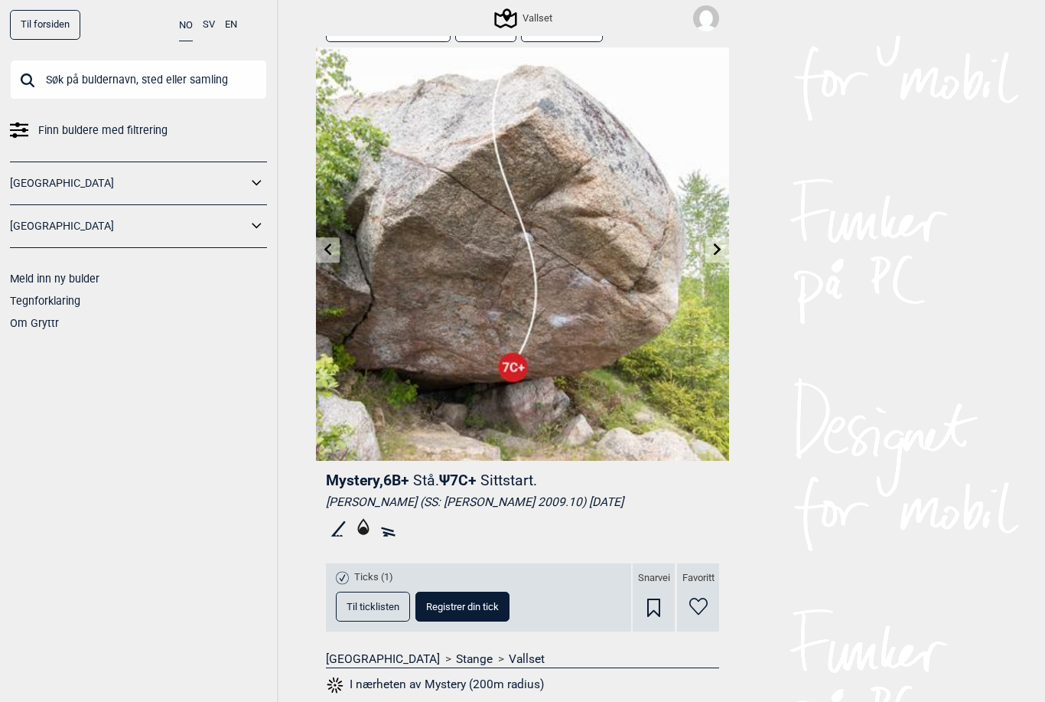
click at [722, 247] on icon at bounding box center [718, 249] width 12 height 12
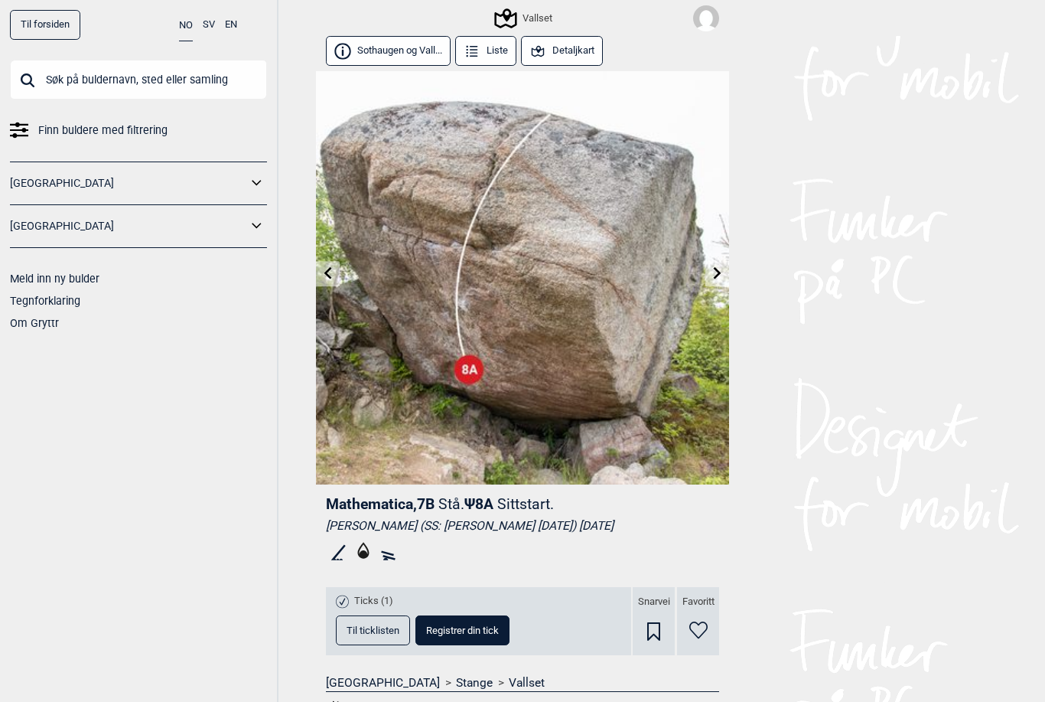
click at [376, 592] on div "Ticks (1)" at bounding box center [423, 601] width 174 height 18
click at [383, 598] on span "Ticks (1)" at bounding box center [373, 601] width 39 height 13
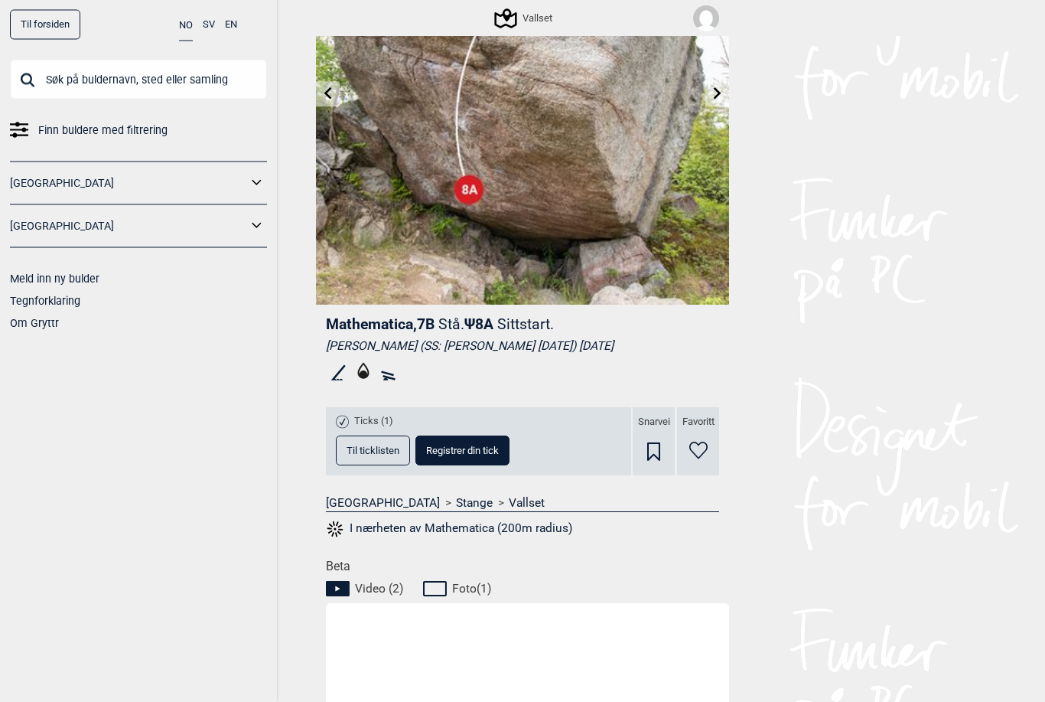
scroll to position [187, 0]
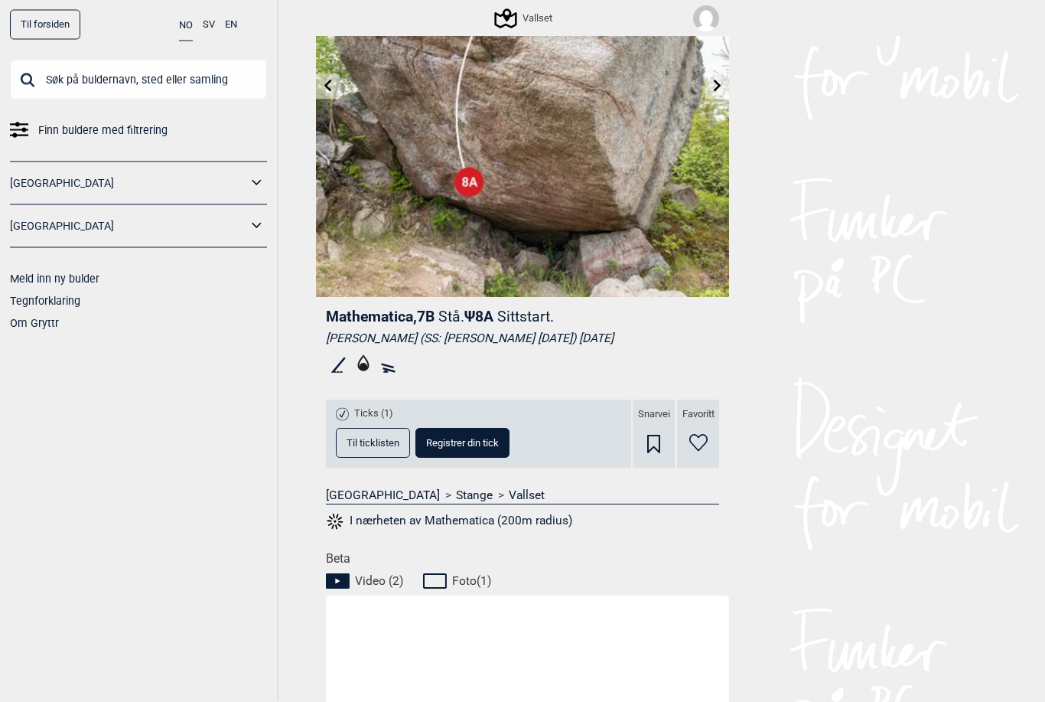
click at [373, 432] on button "Til ticklisten" at bounding box center [373, 444] width 74 height 30
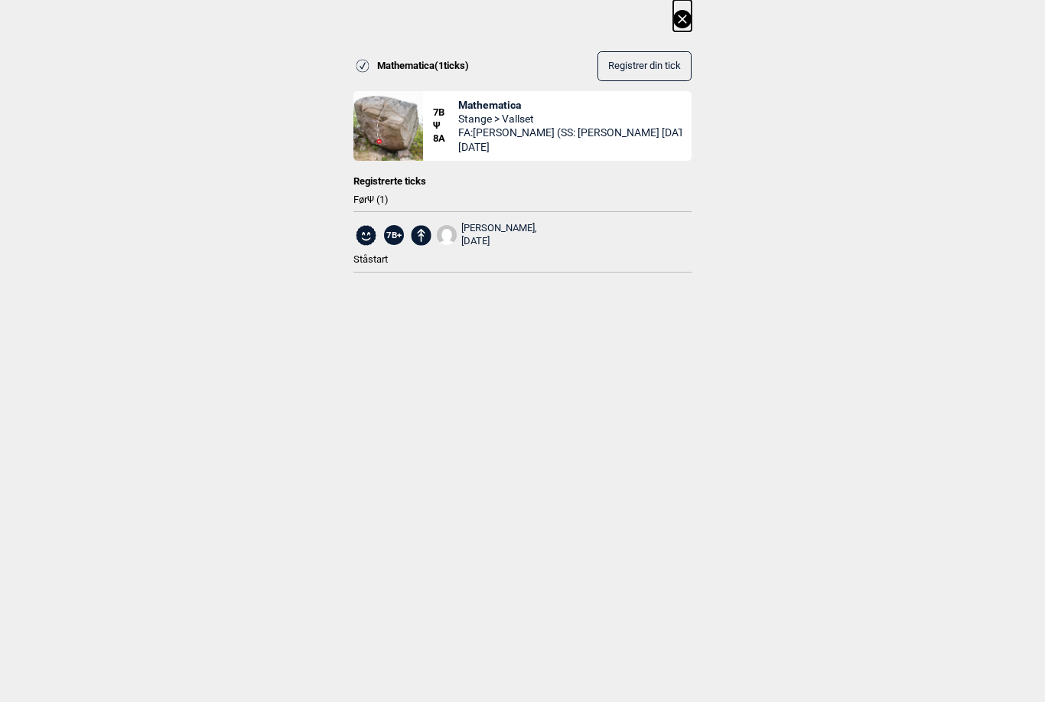
click at [683, 23] on icon at bounding box center [682, 19] width 18 height 18
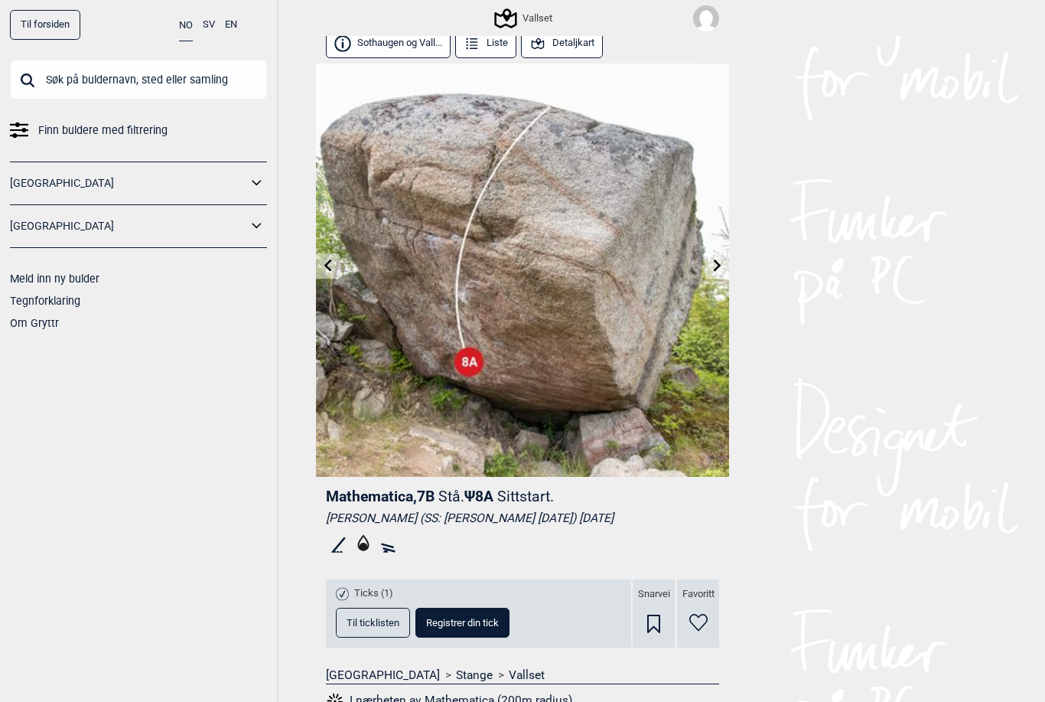
scroll to position [0, 0]
